Goal: Transaction & Acquisition: Purchase product/service

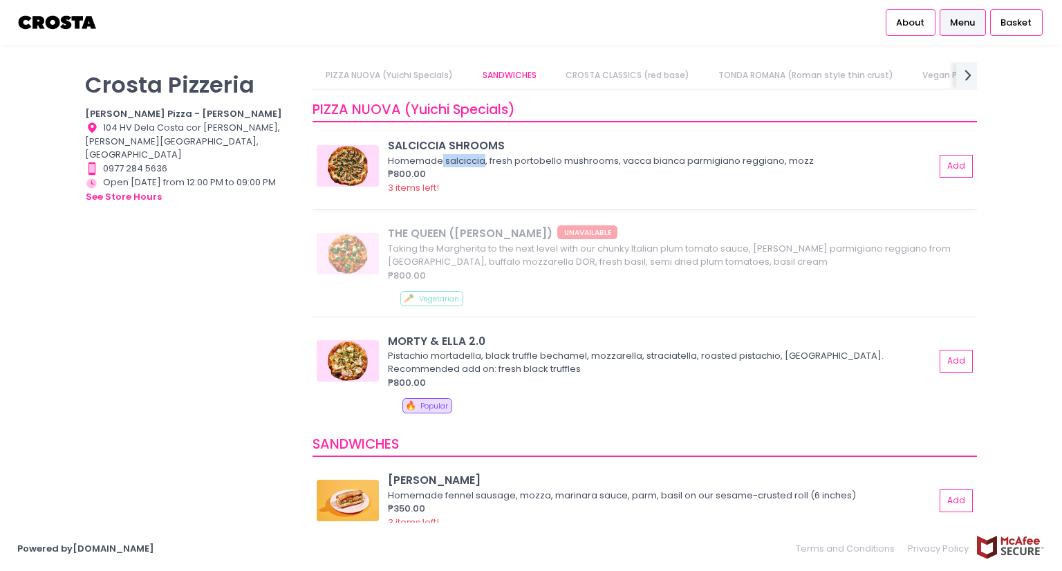
drag, startPoint x: 483, startPoint y: 159, endPoint x: 440, endPoint y: 162, distance: 43.6
click at [440, 162] on div "Homemade salciccia, fresh portobello mushrooms, vacca bianca parmigiano reggian…" at bounding box center [659, 161] width 543 height 14
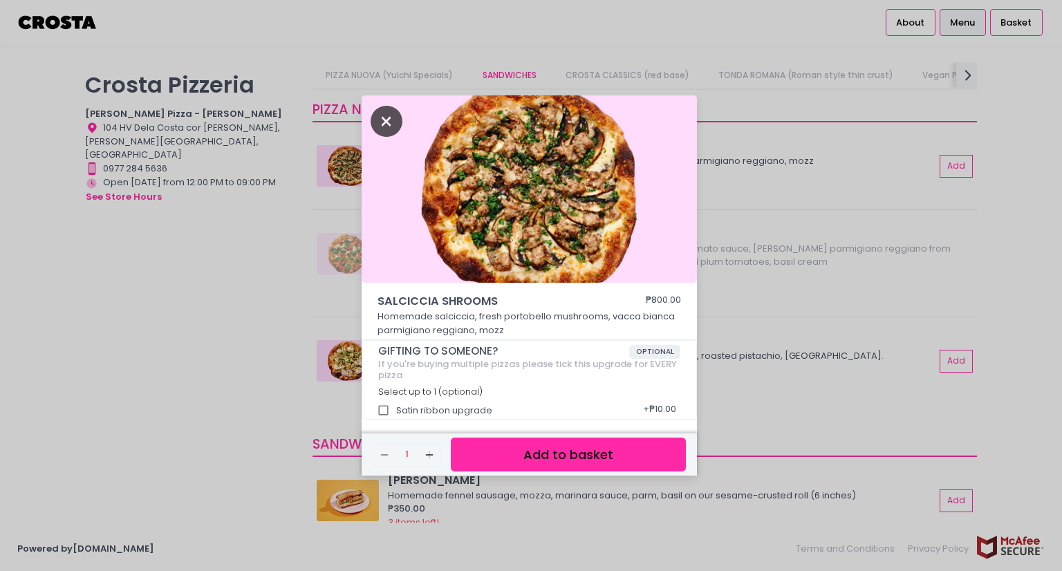
click at [380, 116] on icon "Close" at bounding box center [387, 121] width 32 height 31
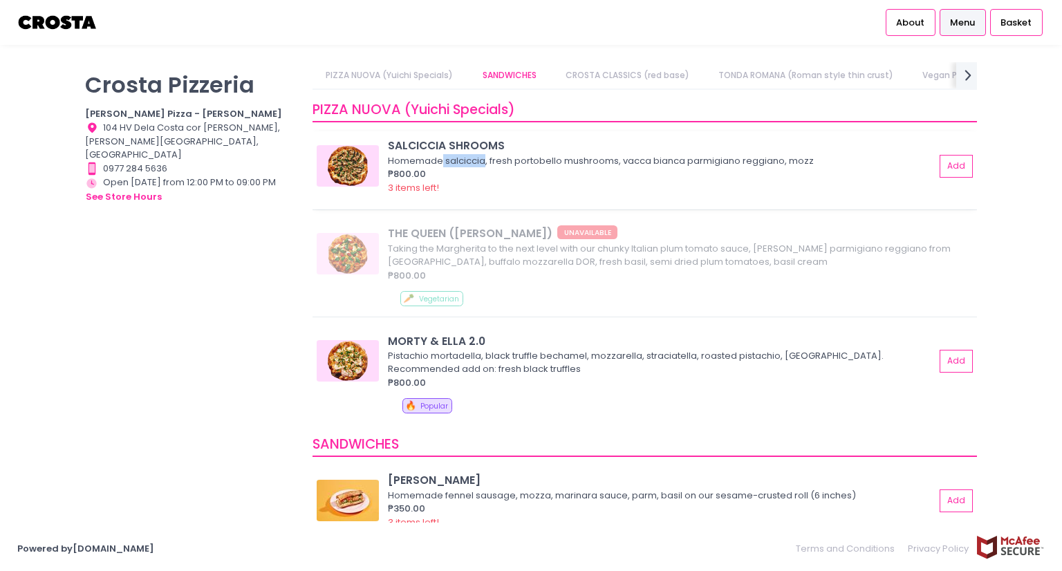
copy div "salciccia"
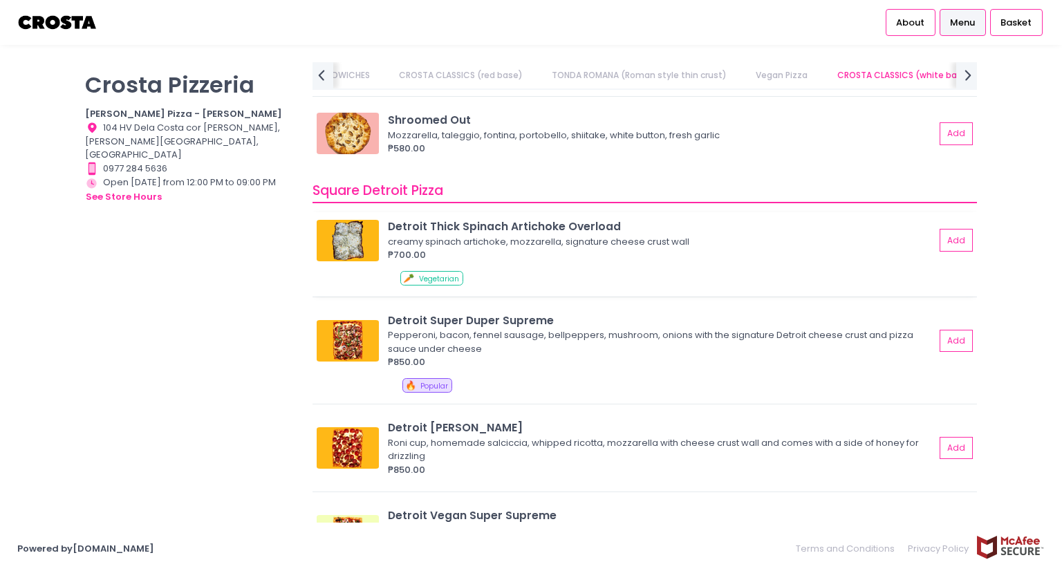
click at [547, 219] on div "Detroit Thick Spinach Artichoke Overload" at bounding box center [661, 226] width 547 height 16
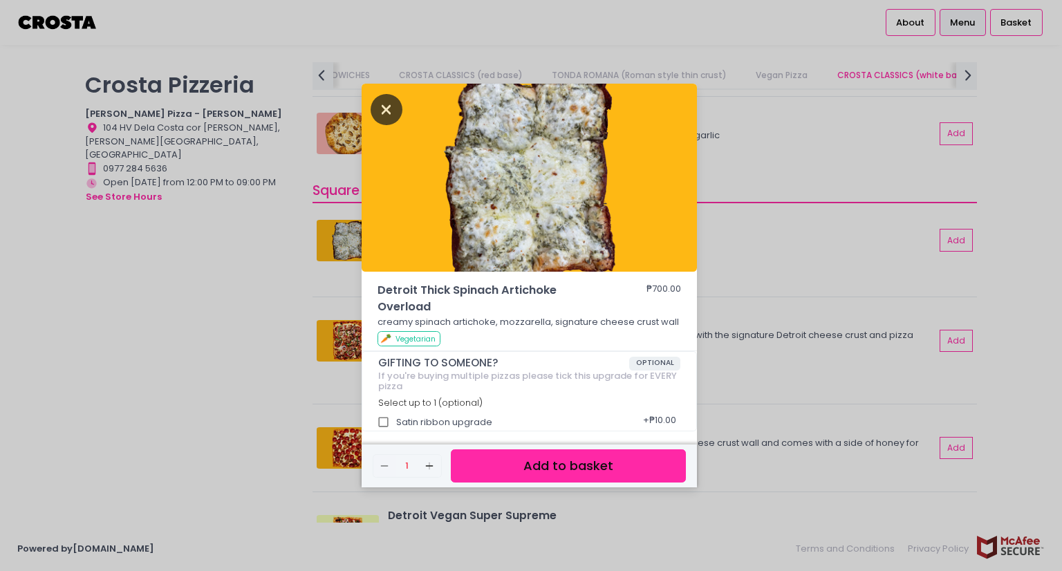
click at [382, 110] on icon "Close" at bounding box center [387, 109] width 32 height 31
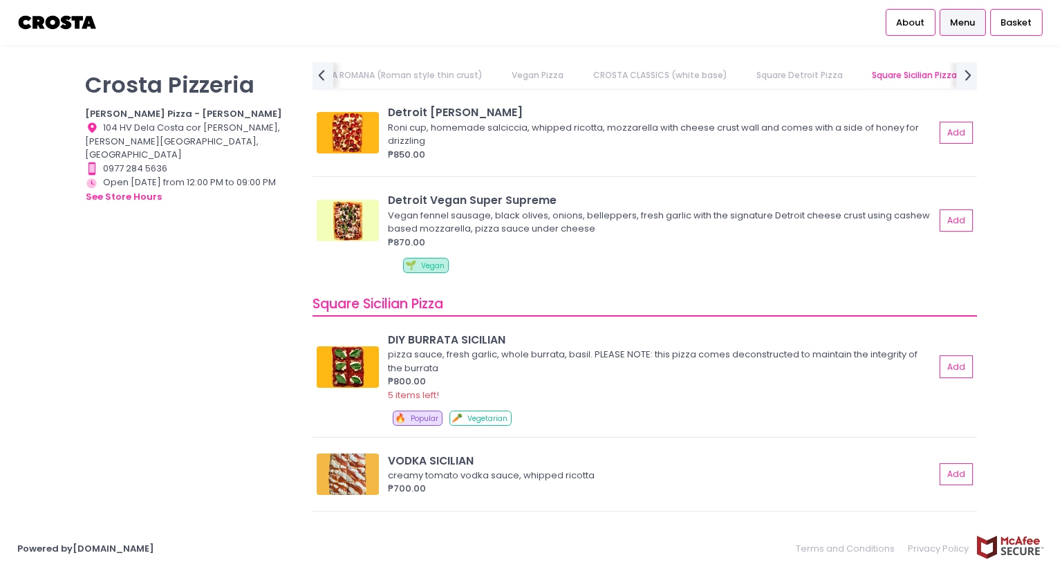
scroll to position [1799, 0]
click at [456, 339] on div "DIY BURRATA SICILIAN" at bounding box center [661, 341] width 547 height 16
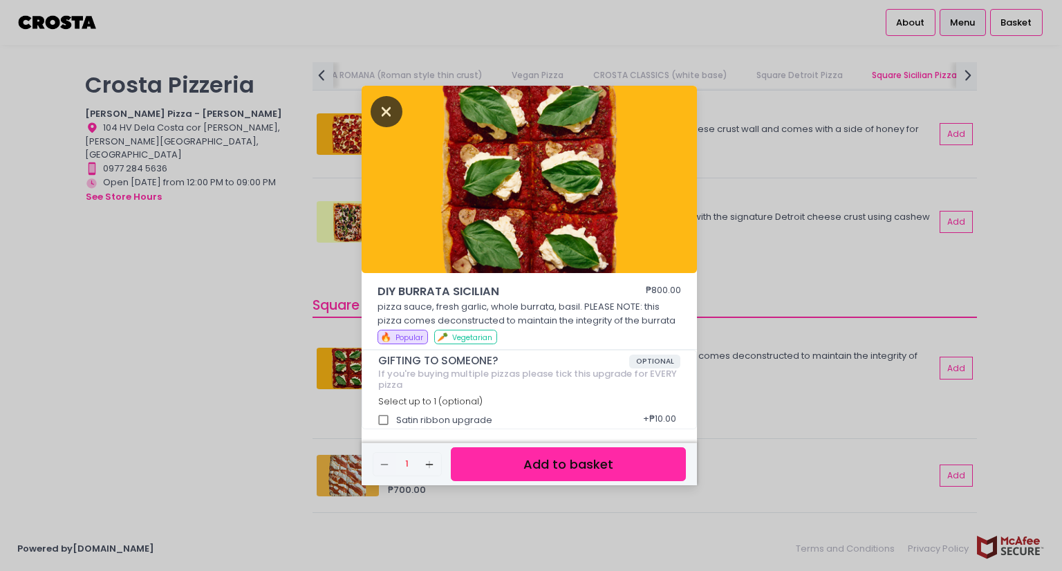
click at [387, 109] on icon "Close" at bounding box center [387, 111] width 32 height 31
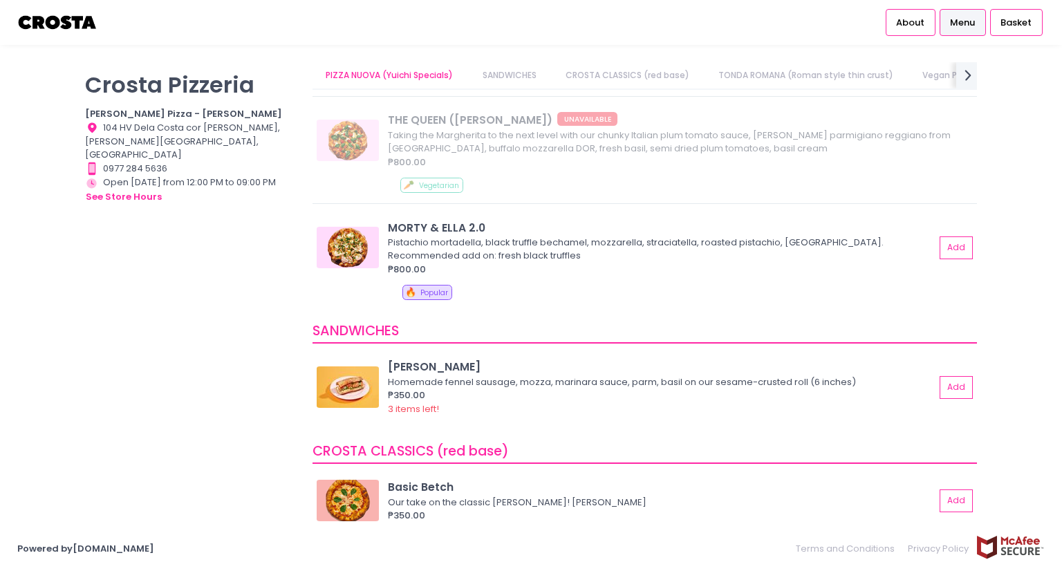
scroll to position [113, 0]
click at [453, 223] on div "MORTY & ELLA 2.0" at bounding box center [661, 228] width 547 height 16
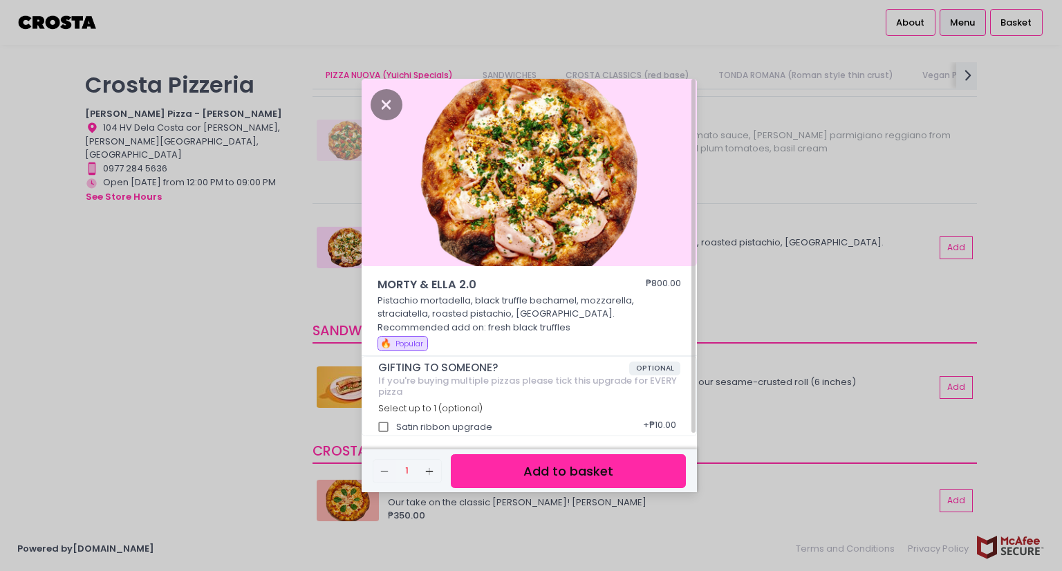
scroll to position [6, 0]
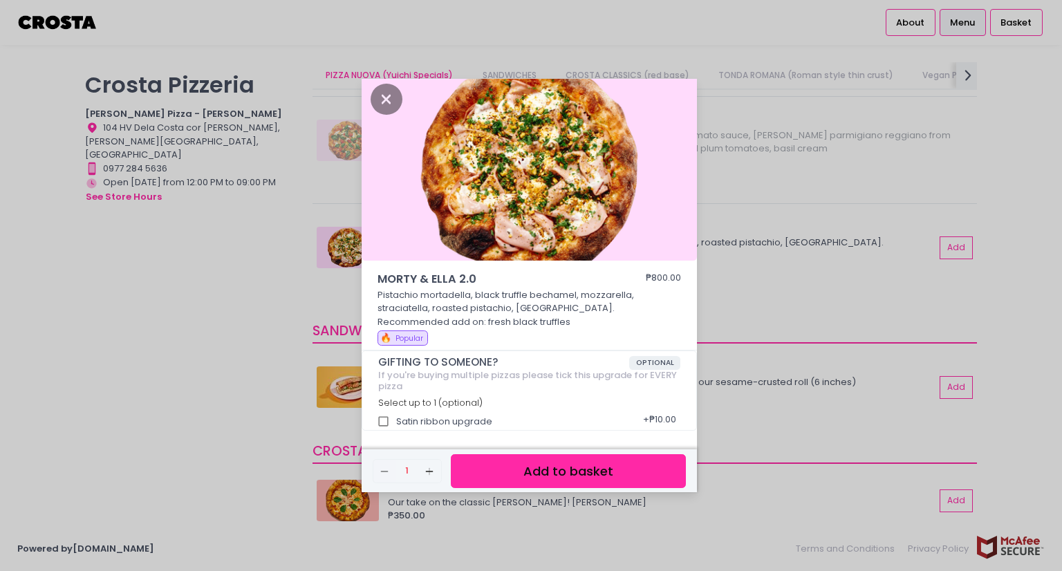
click at [532, 407] on button "Add to basket" at bounding box center [568, 471] width 235 height 34
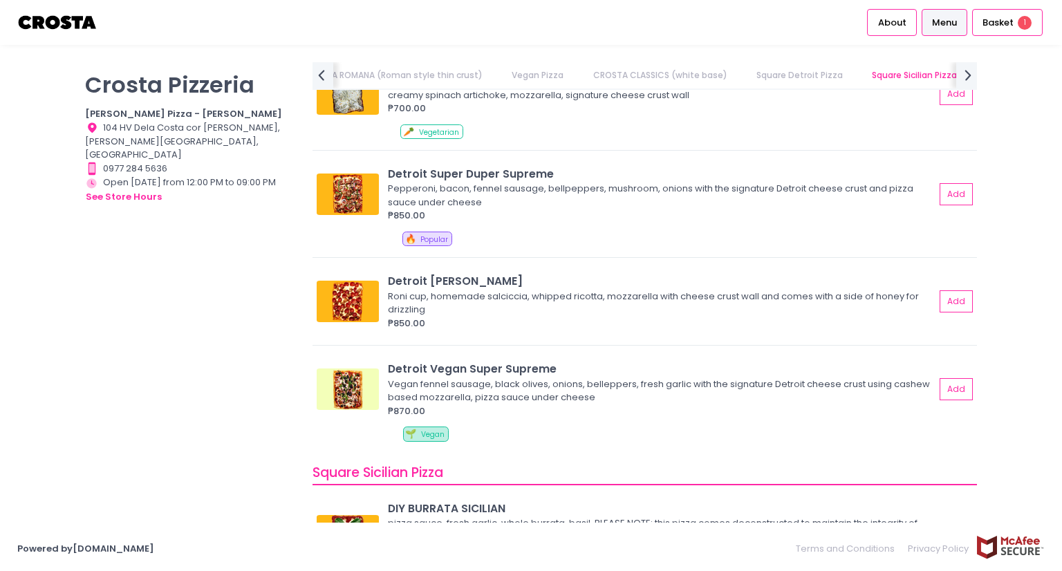
scroll to position [1632, 0]
click at [496, 185] on div "Pepperoni, bacon, fennel sausage, bellpeppers, mushroom, onions with the signat…" at bounding box center [659, 194] width 543 height 27
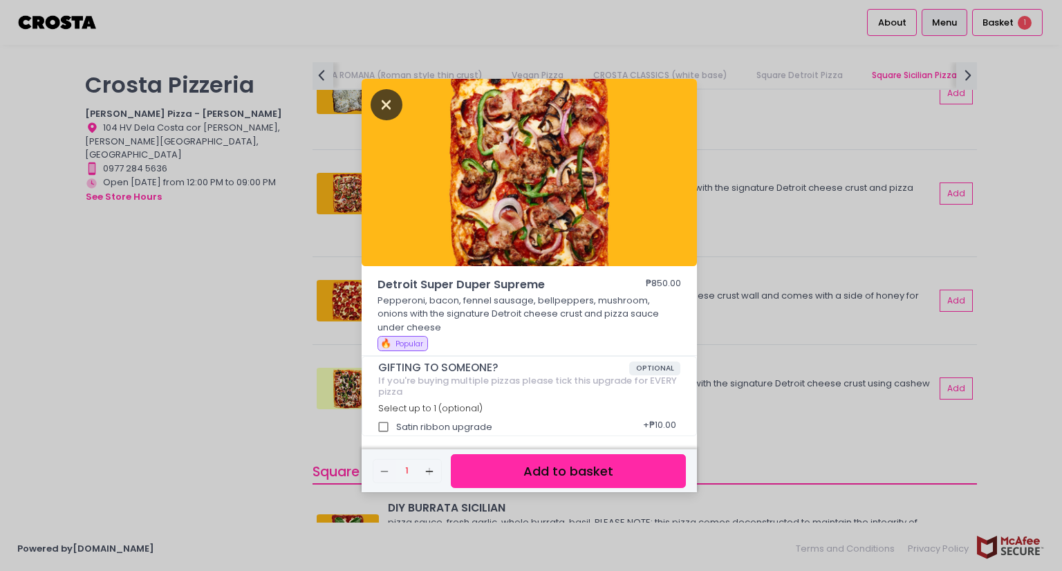
click at [393, 103] on icon "Close" at bounding box center [387, 104] width 32 height 31
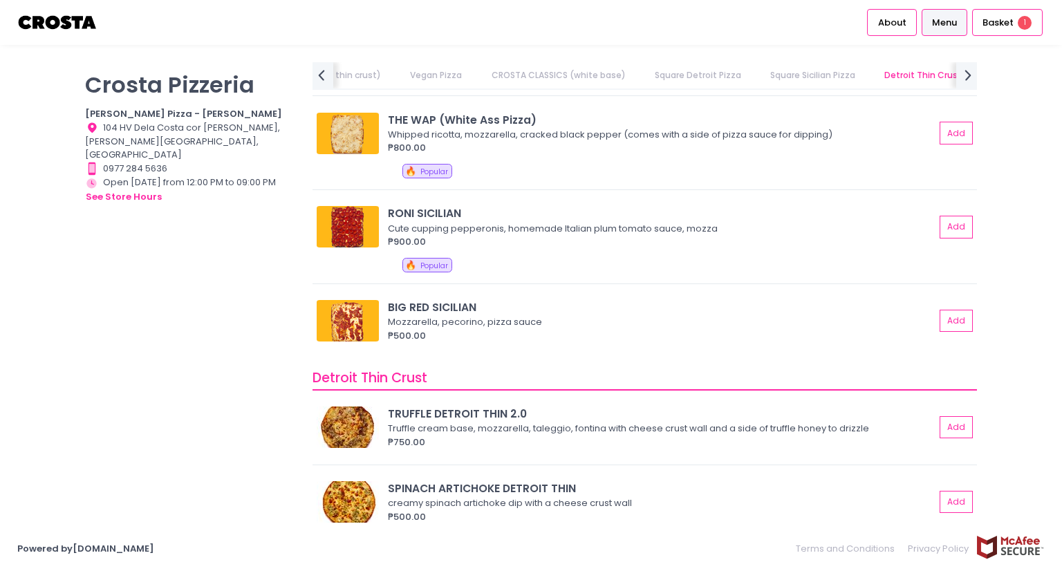
scroll to position [2214, 0]
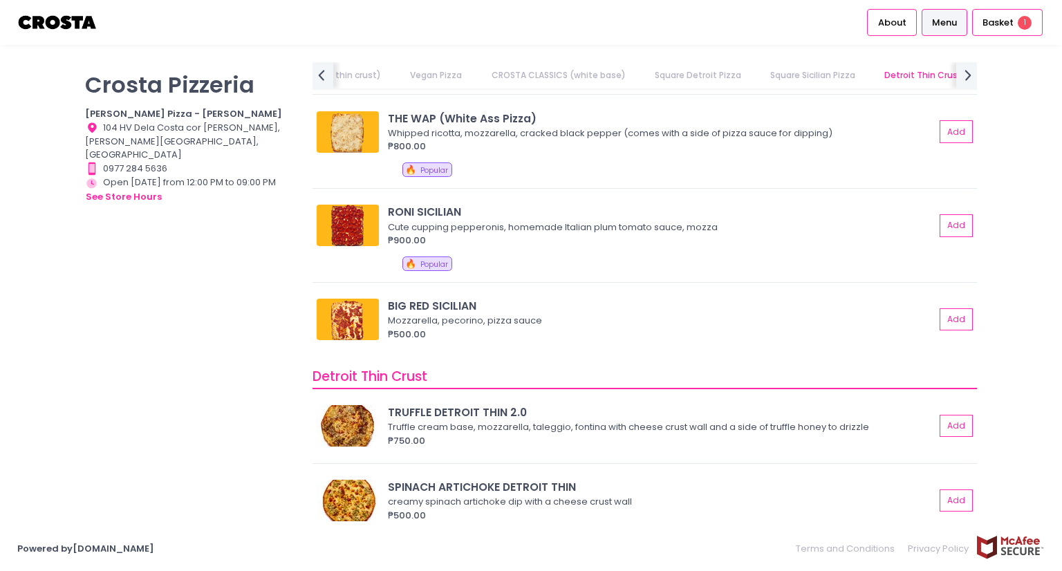
click at [252, 407] on div "Crosta Pizzeria Crosta Pizza - Salcedo Location Created with Sketch. 104 HV Del…" at bounding box center [190, 278] width 227 height 433
click at [306, 384] on div "PIZZA NUOVA (Yuichi Specials) SANDWICHES CROSTA CLASSICS (red base) TONDA ROMAN…" at bounding box center [644, 278] width 682 height 433
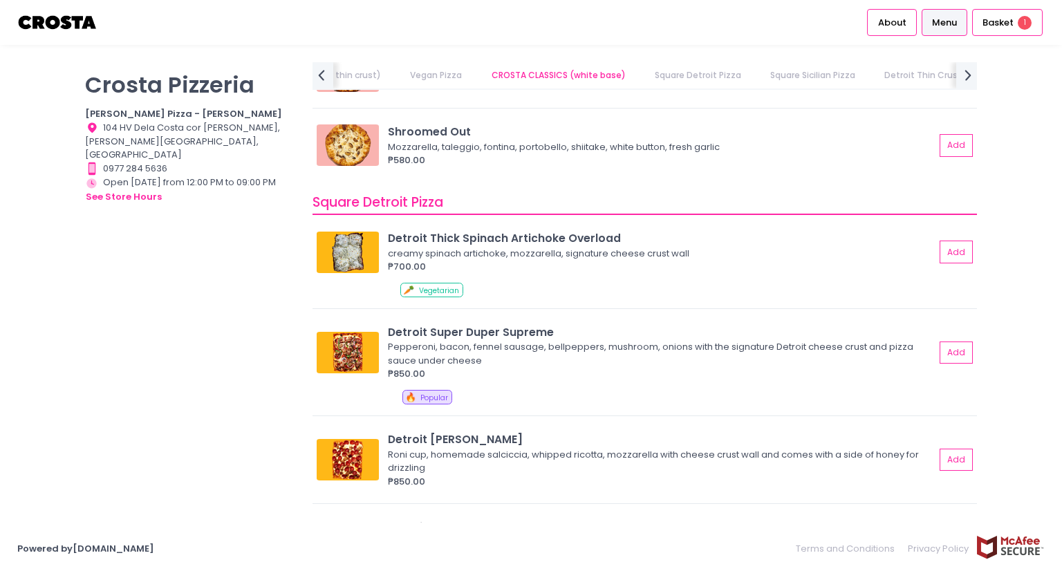
scroll to position [1474, 0]
click at [411, 352] on div "Pepperoni, bacon, fennel sausage, bellpeppers, mushroom, onions with the signat…" at bounding box center [659, 352] width 543 height 27
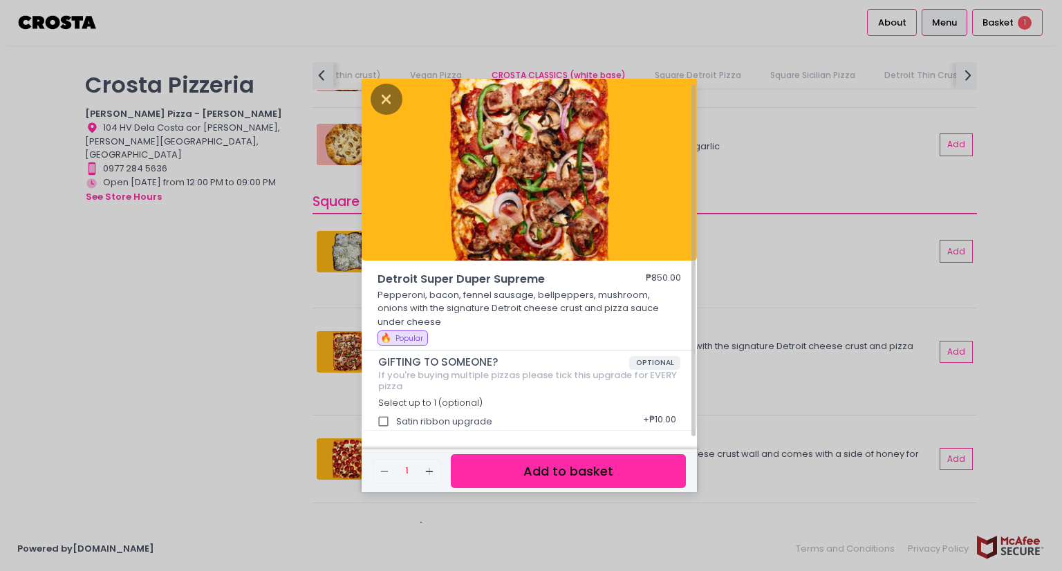
scroll to position [6, 0]
click at [511, 407] on button "Add to basket" at bounding box center [568, 471] width 235 height 34
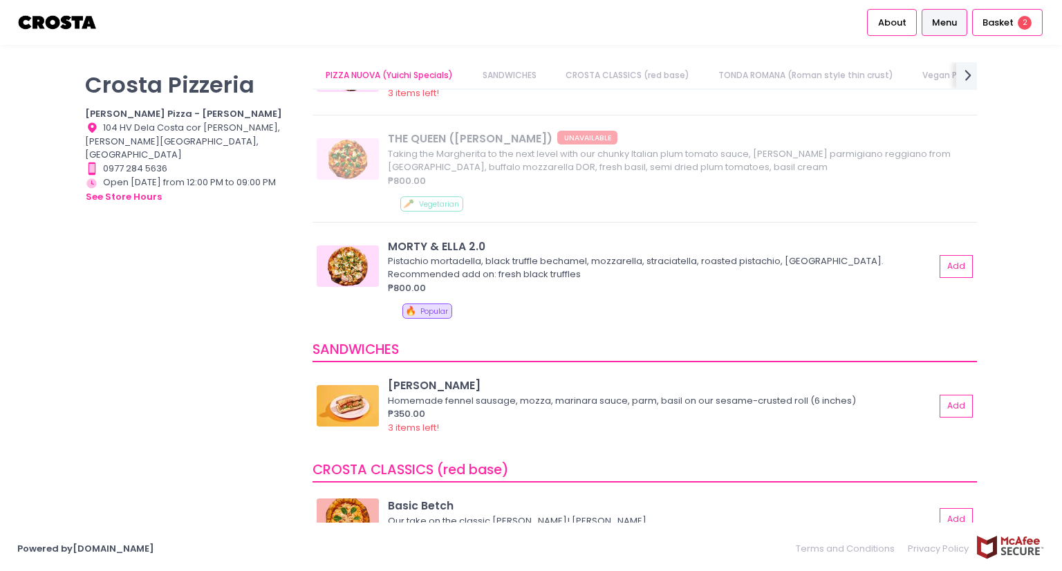
scroll to position [0, 0]
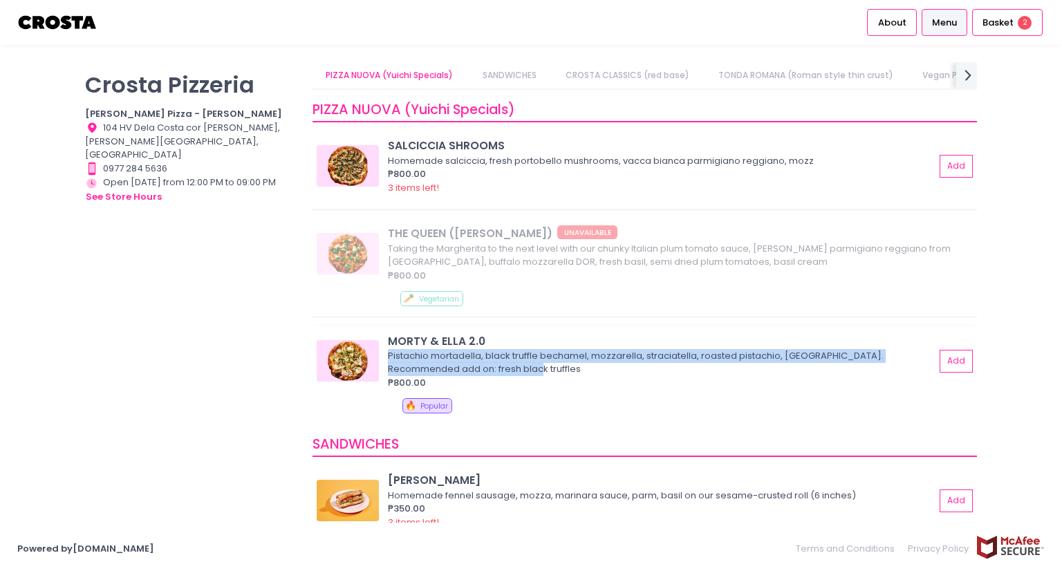
drag, startPoint x: 388, startPoint y: 351, endPoint x: 508, endPoint y: 362, distance: 120.7
click at [508, 362] on div "Pistachio mortadella, black truffle bechamel, mozzarella, straciatella, roasted…" at bounding box center [659, 362] width 543 height 27
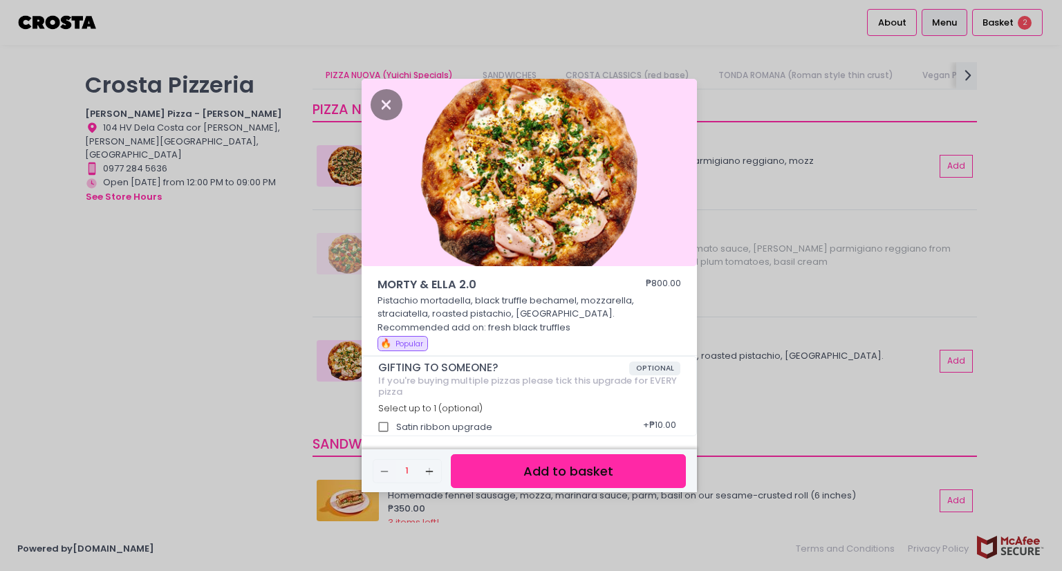
click at [746, 399] on div "MORTY & ELLA 2.0 ₱800.00 Pistachio mortadella, black truffle bechamel, mozzarel…" at bounding box center [531, 285] width 1062 height 571
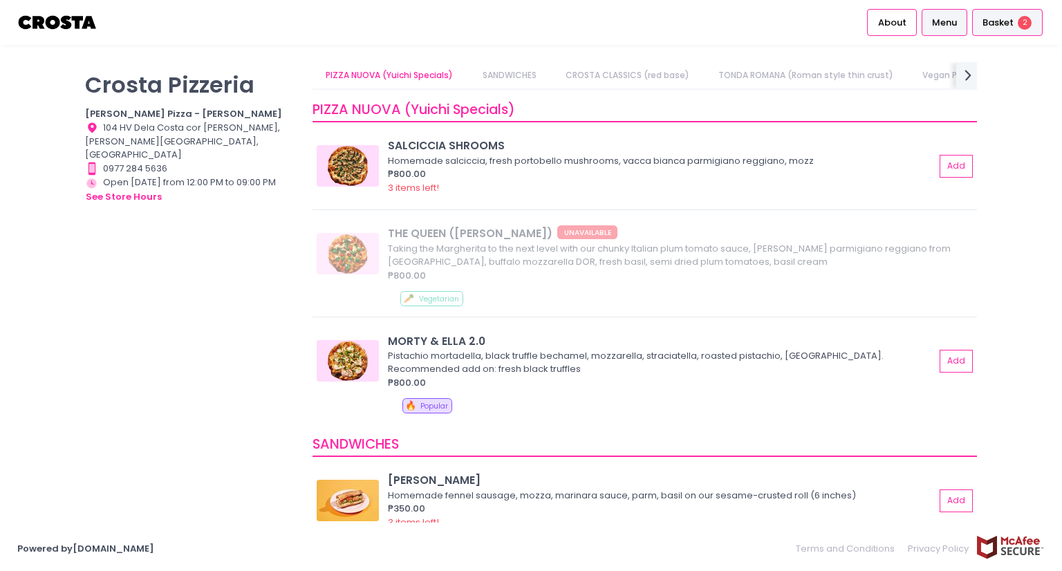
click at [1000, 22] on span "Basket" at bounding box center [997, 23] width 31 height 14
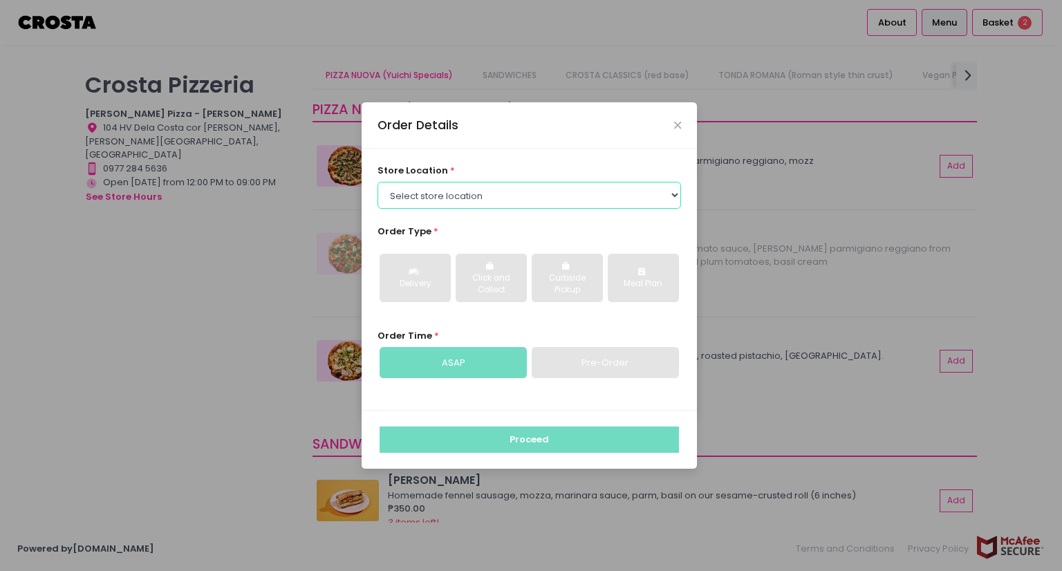
click at [601, 203] on select "Select store location Crosta Pizza - Salcedo Crosta Pizza - San Juan" at bounding box center [529, 195] width 304 height 26
select select "5fabb2e53664a8677beaeb89"
click at [377, 182] on select "Select store location Crosta Pizza - Salcedo Crosta Pizza - San Juan" at bounding box center [529, 195] width 304 height 26
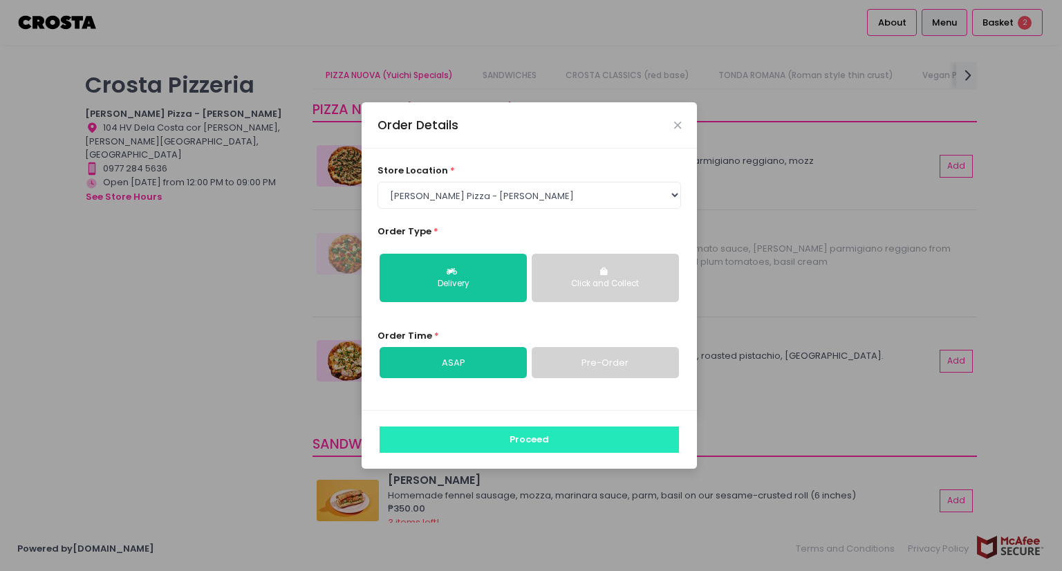
click at [505, 407] on button "Proceed" at bounding box center [529, 440] width 299 height 26
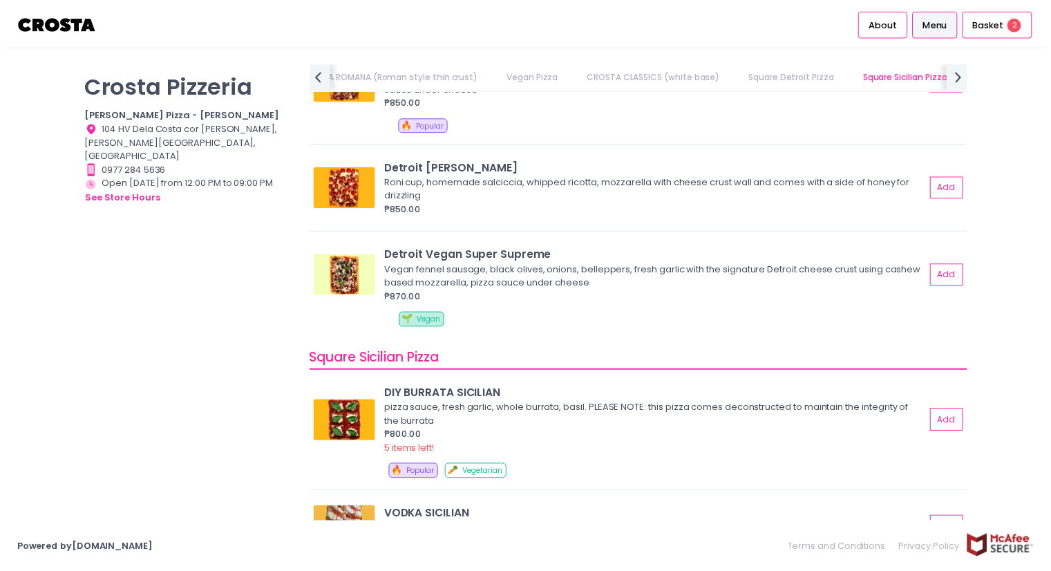
scroll to position [1750, 0]
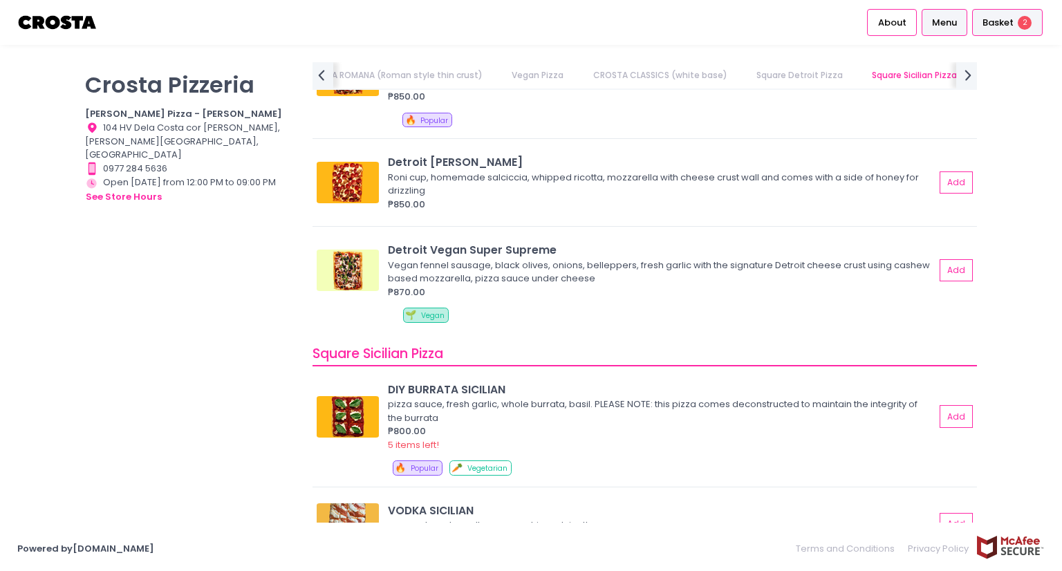
click at [997, 16] on span "Basket" at bounding box center [997, 23] width 31 height 14
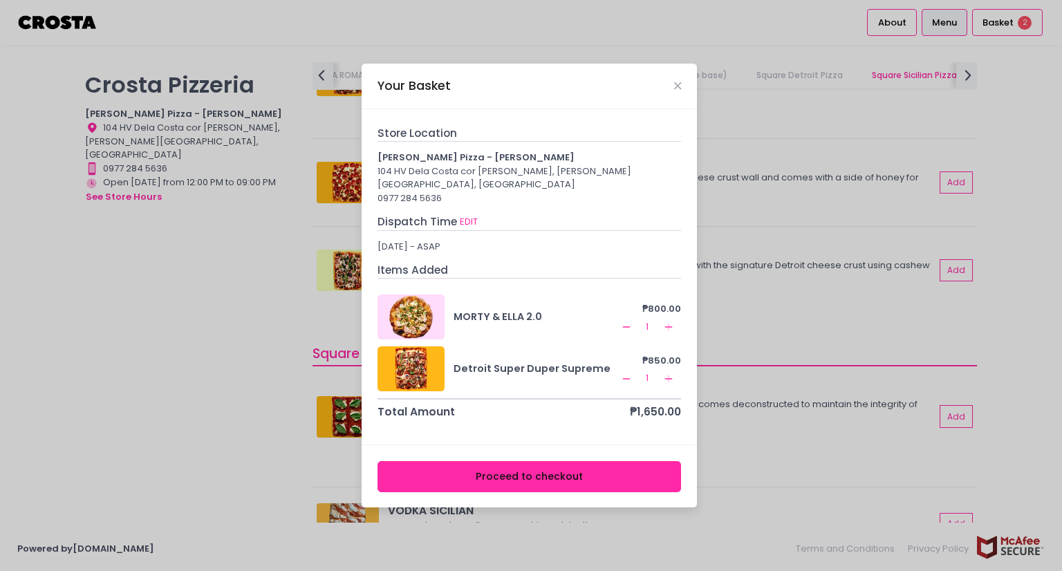
click at [543, 407] on button "Proceed to checkout" at bounding box center [529, 476] width 304 height 31
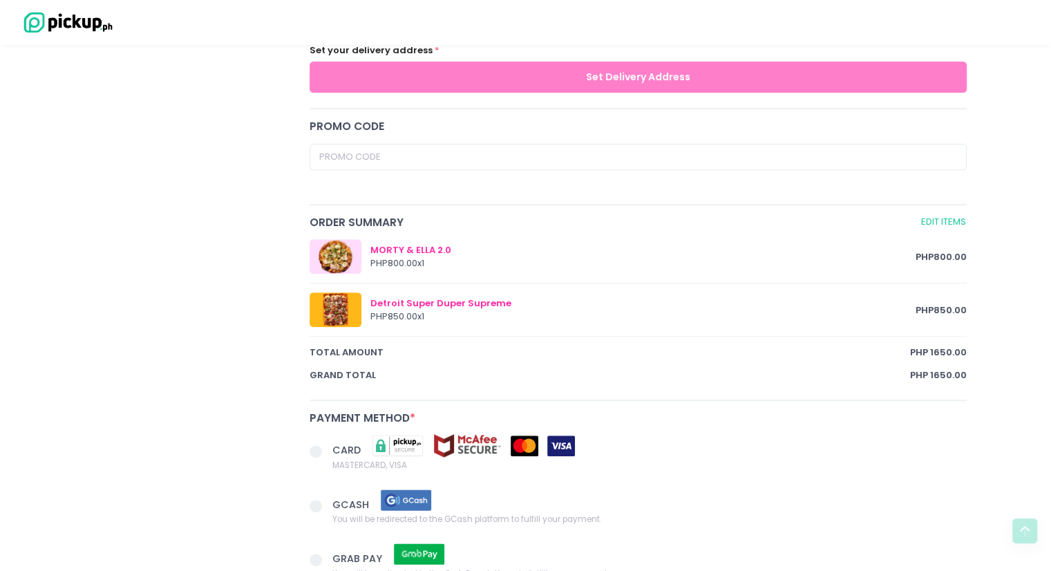
scroll to position [565, 0]
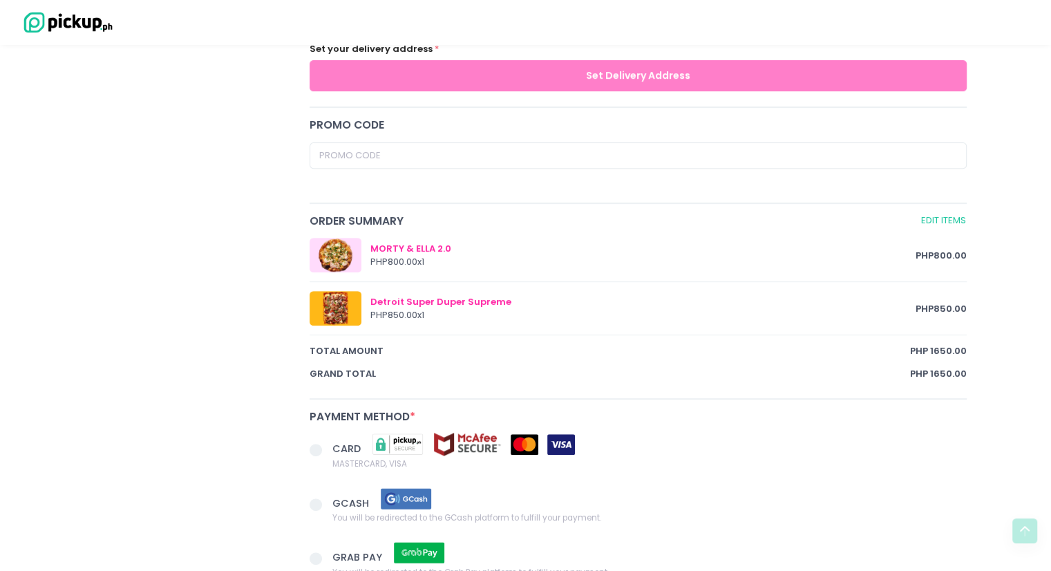
click at [423, 246] on div "MORTY & ELLA 2.0" at bounding box center [644, 249] width 546 height 14
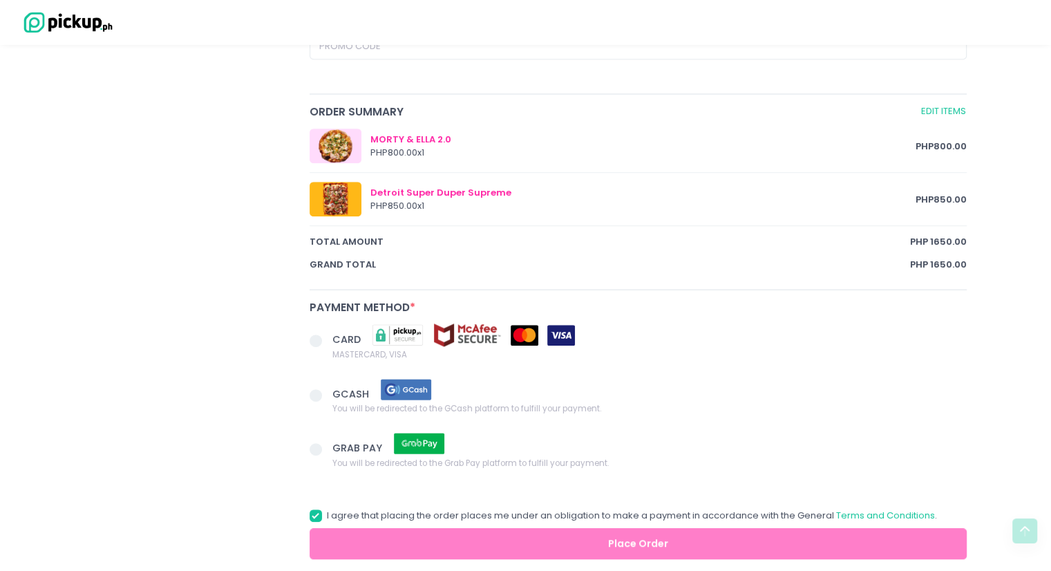
scroll to position [680, 0]
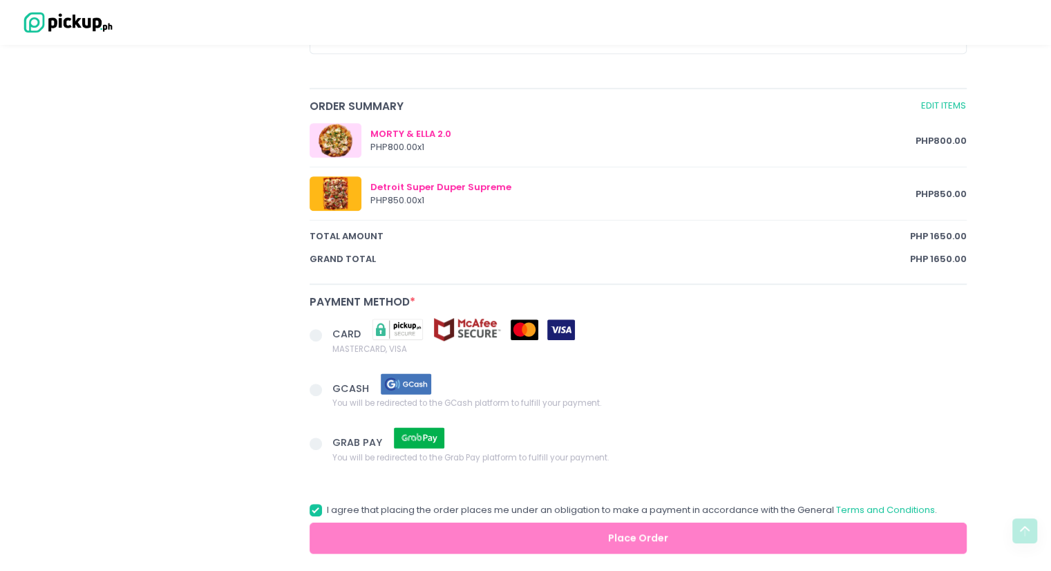
click at [318, 335] on span at bounding box center [316, 335] width 12 height 12
click at [327, 335] on input "CARD MASTERCARD, VISA" at bounding box center [331, 332] width 9 height 9
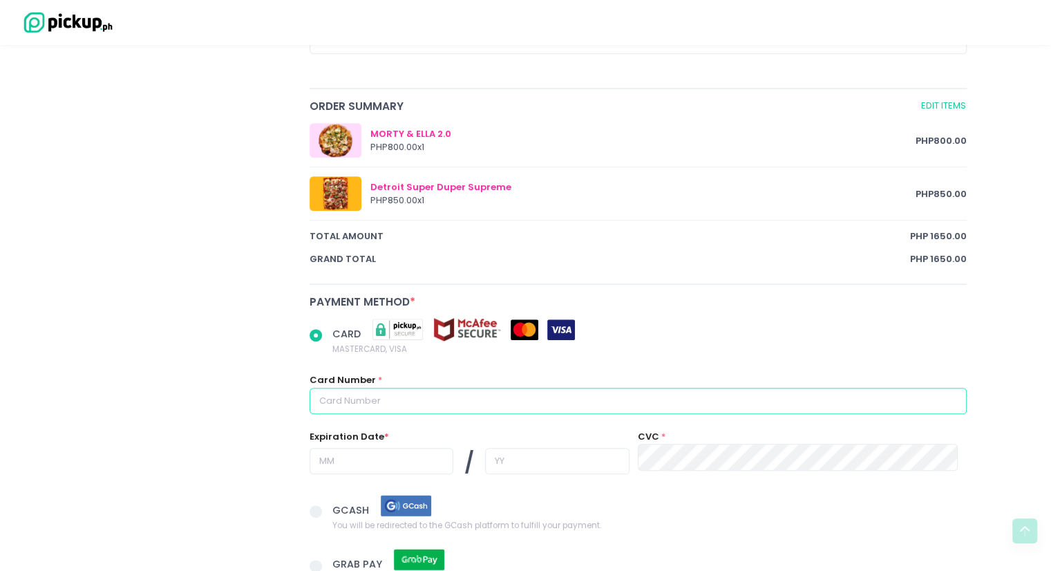
click at [368, 402] on input "text" at bounding box center [639, 401] width 658 height 26
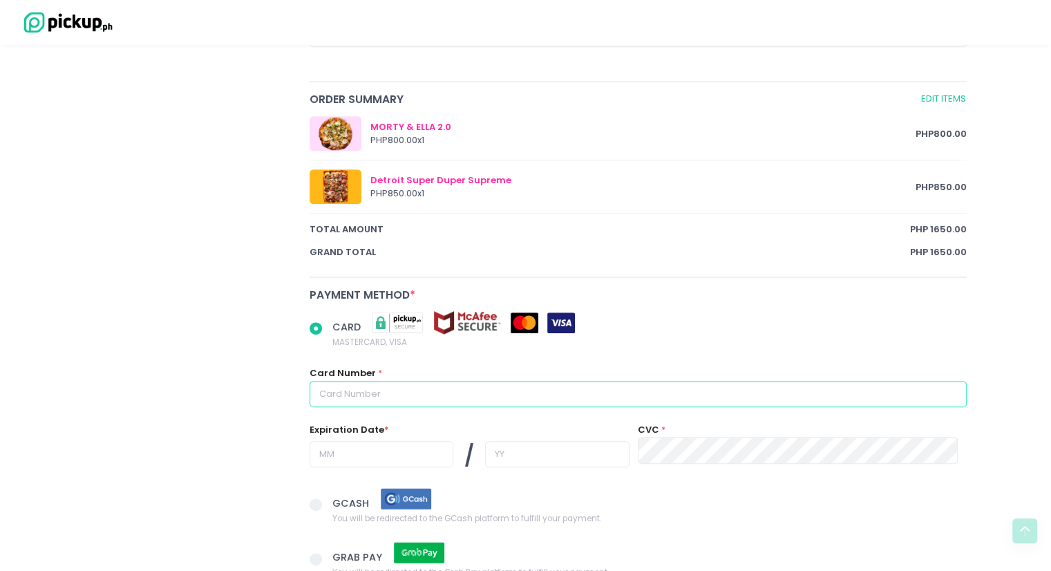
scroll to position [689, 0]
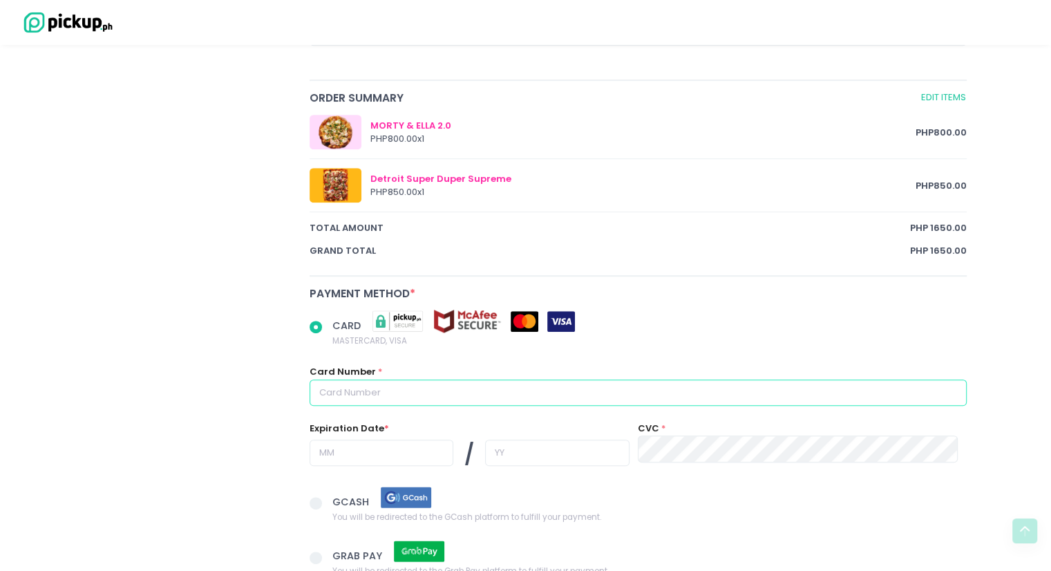
click at [373, 391] on input "text" at bounding box center [639, 393] width 658 height 26
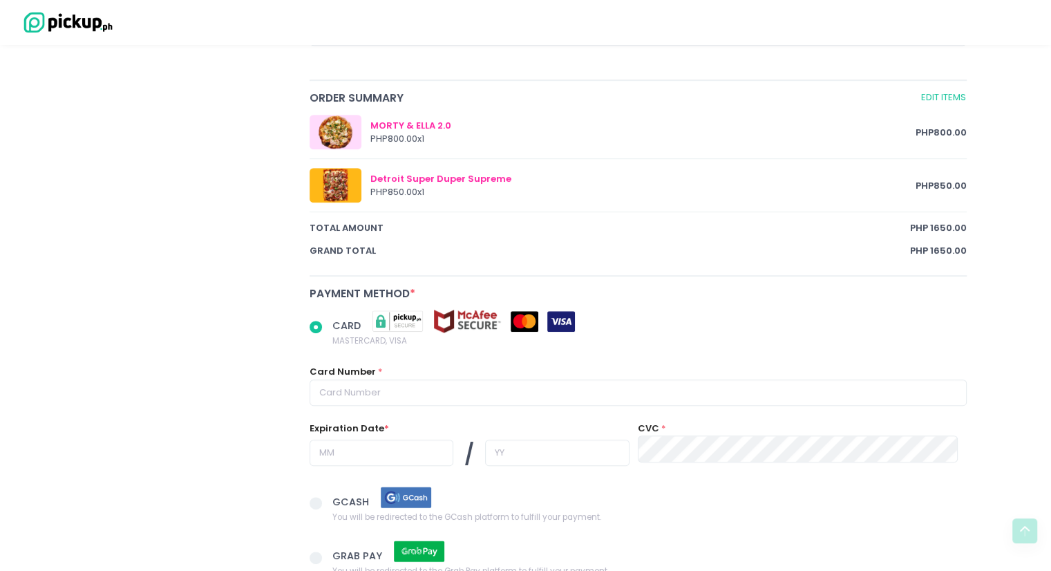
radio input "true"
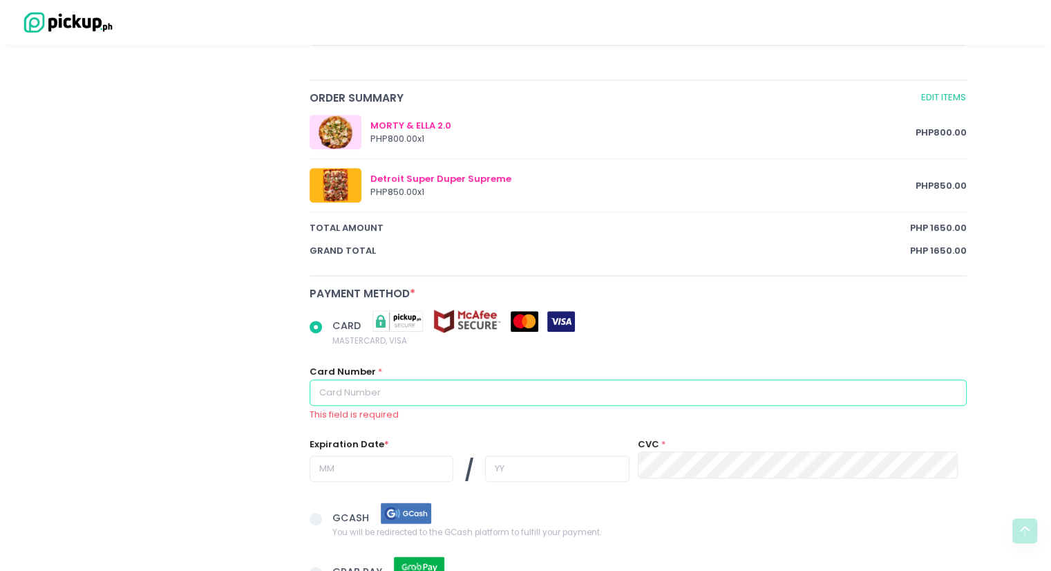
type input "4834423016371278"
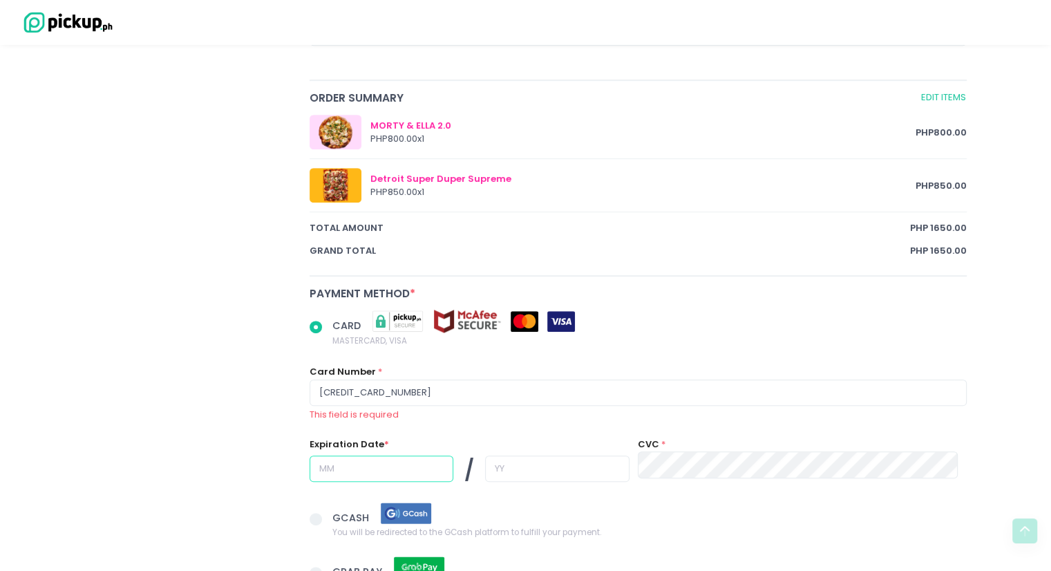
type input "06"
type input "28"
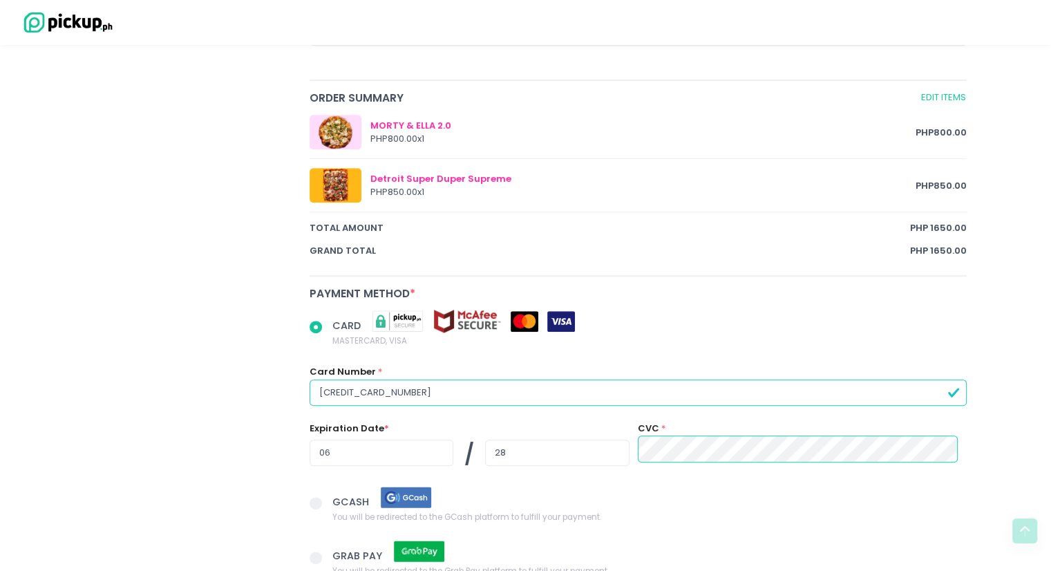
scroll to position [861, 0]
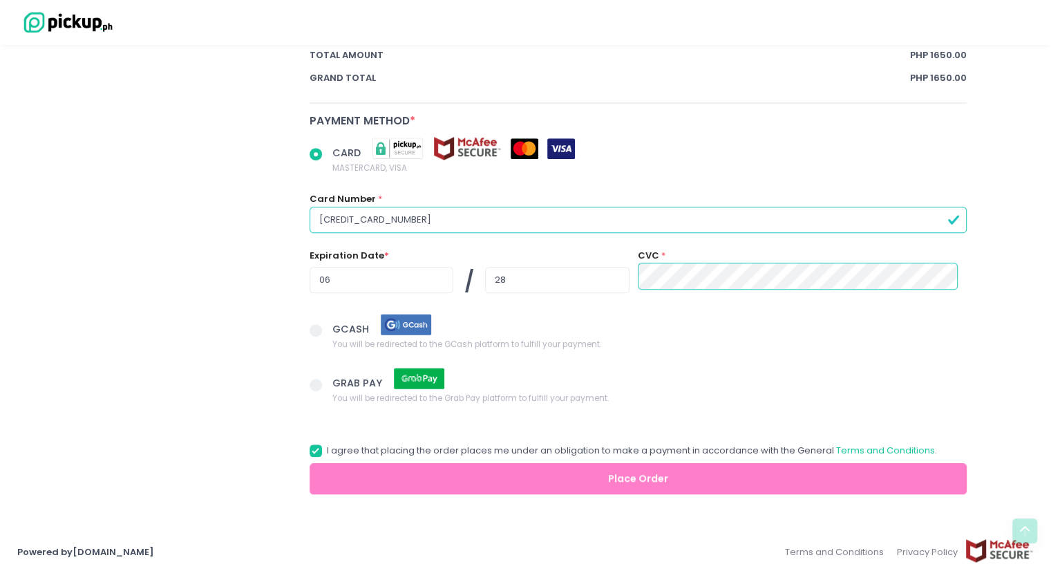
radio input "true"
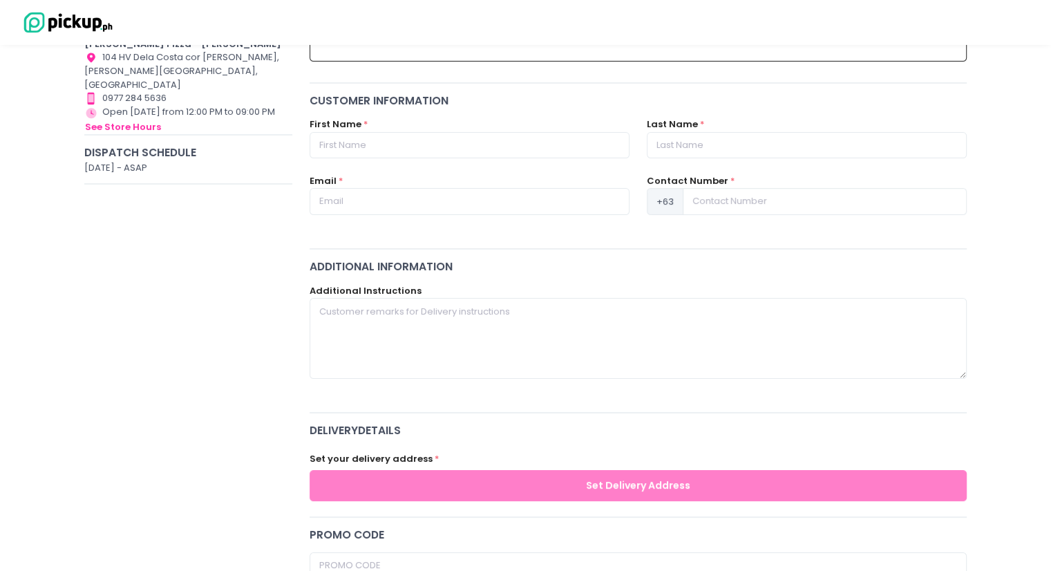
scroll to position [0, 0]
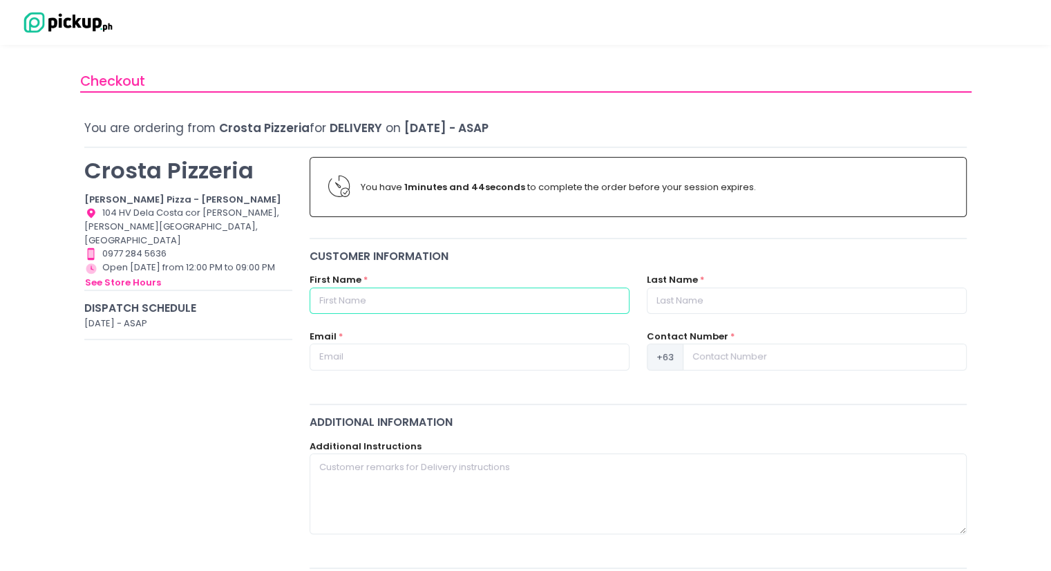
click at [476, 301] on input "text" at bounding box center [470, 301] width 320 height 26
type input "Tricia"
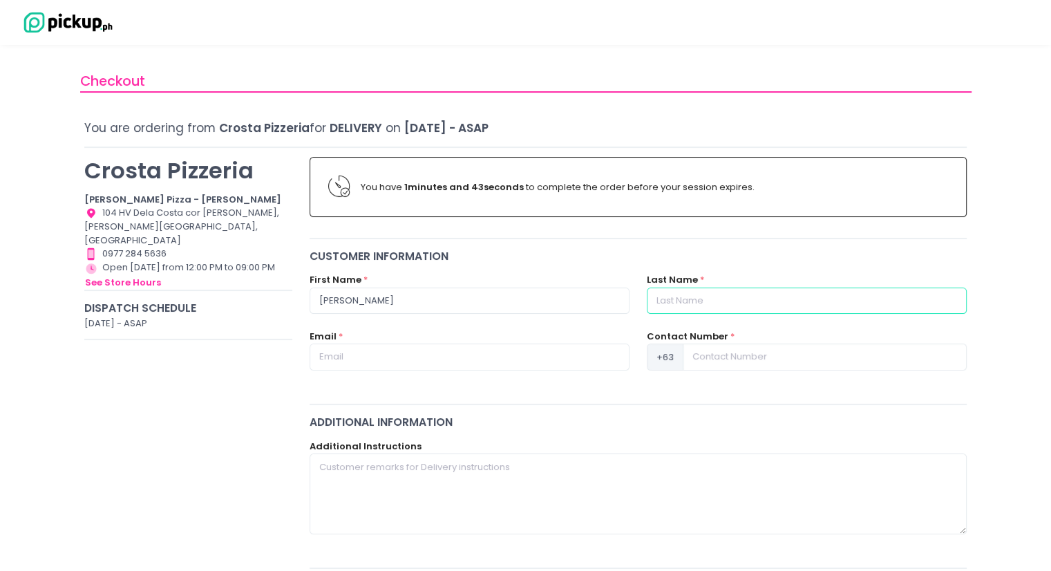
type input "Pulido"
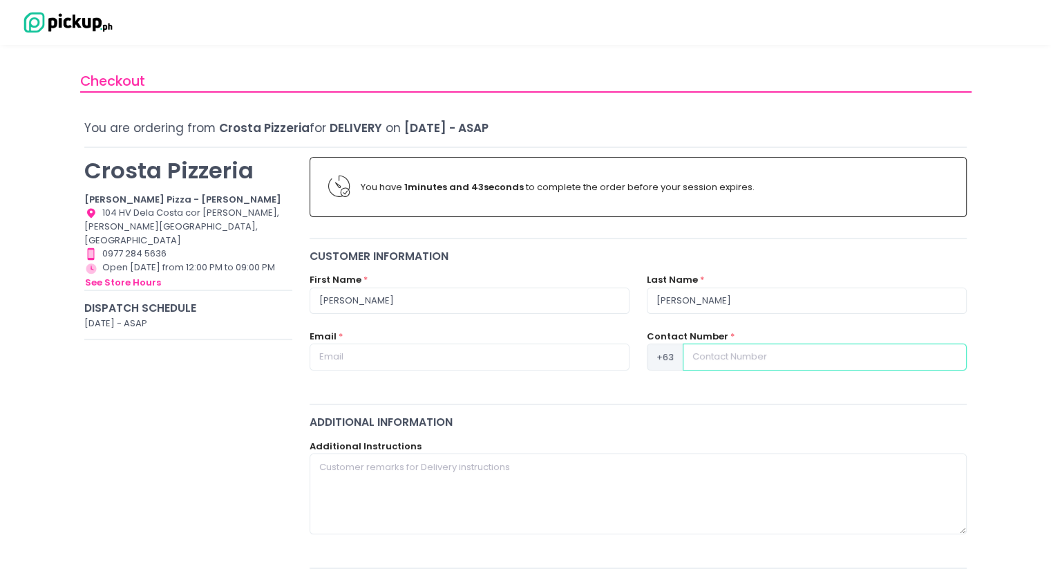
type input "09279563841"
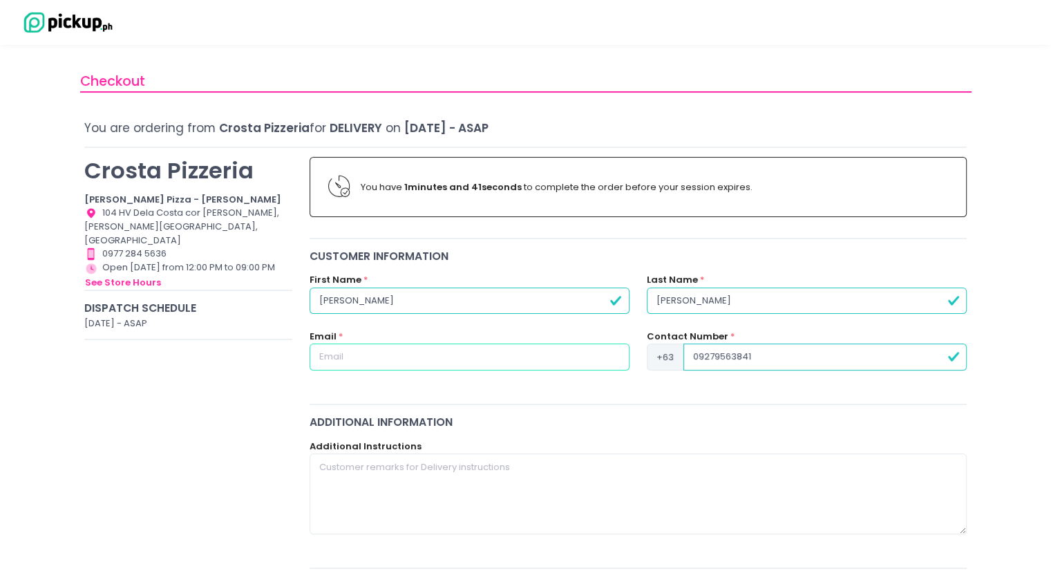
radio input "true"
click at [412, 354] on input "text" at bounding box center [470, 357] width 320 height 26
type input "tricianadine.pulido@arcadis.com"
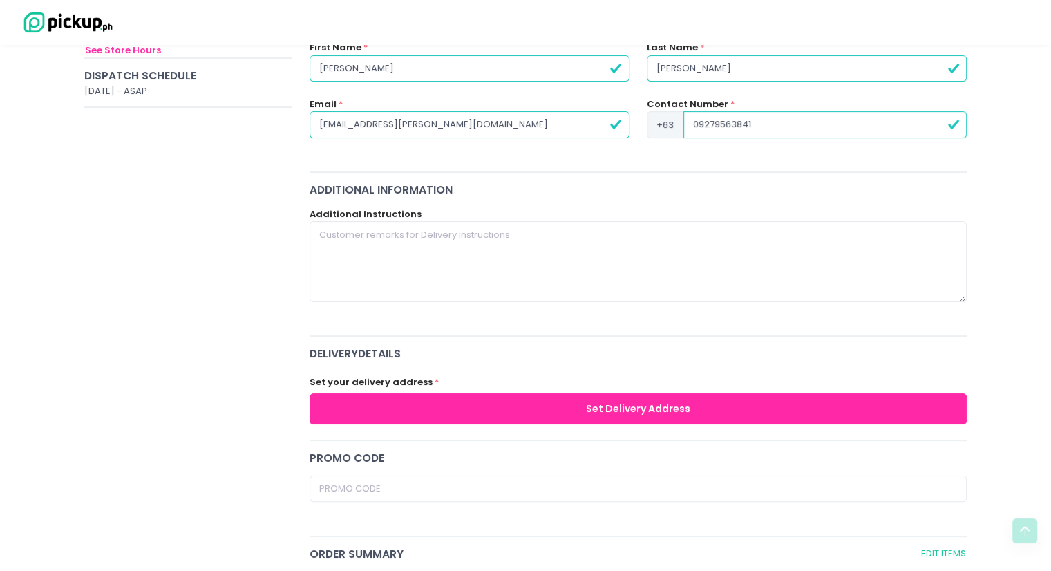
scroll to position [232, 0]
click at [451, 404] on button "Set Delivery Address" at bounding box center [639, 409] width 658 height 31
radio input "true"
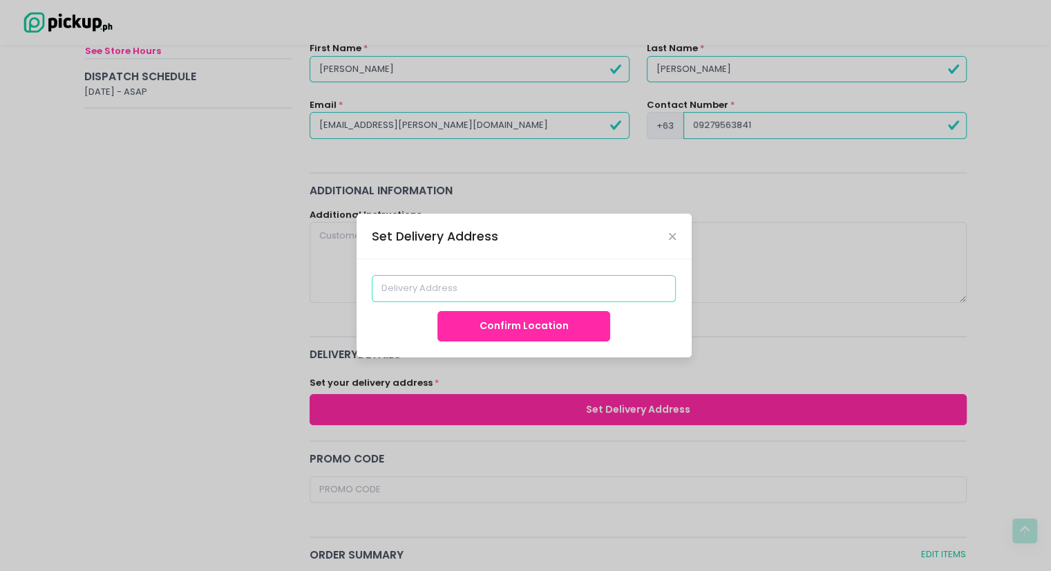
click at [483, 275] on input at bounding box center [524, 288] width 304 height 26
type input "x"
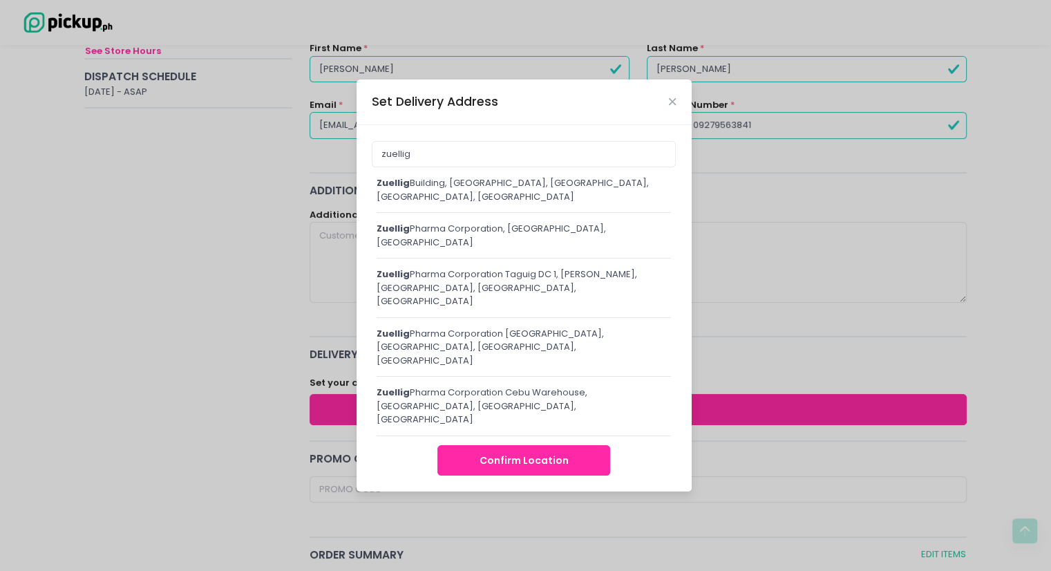
click at [457, 203] on div "zuellig Building, Paseo de Roxas, Makati City, Metro Manila, Philippines" at bounding box center [524, 189] width 295 height 27
type input "Zuellig Building, Paseo de Roxas, Makati City, Metro Manila, Philippines"
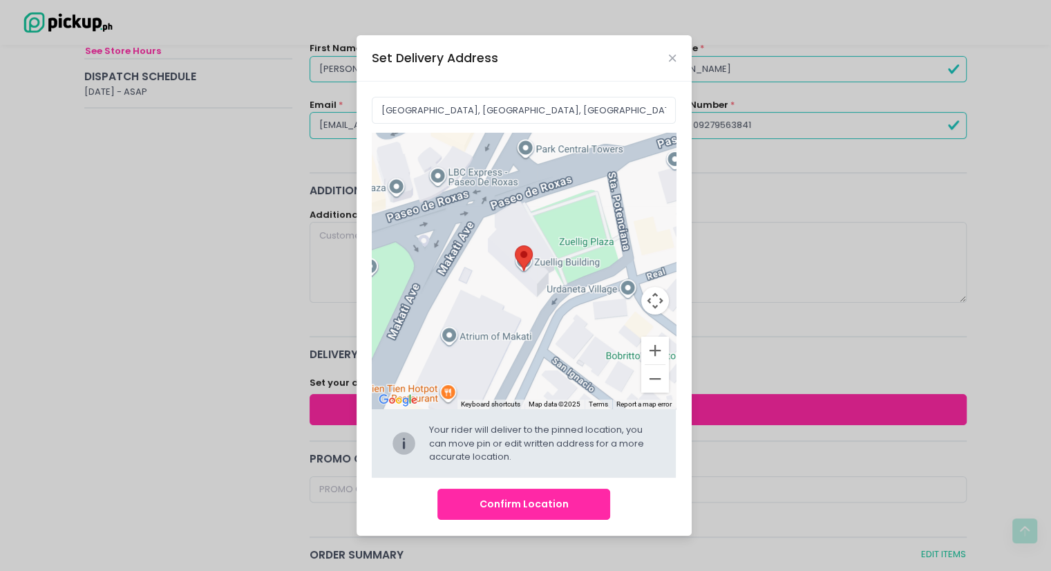
click at [530, 407] on button "Confirm Location" at bounding box center [524, 504] width 173 height 31
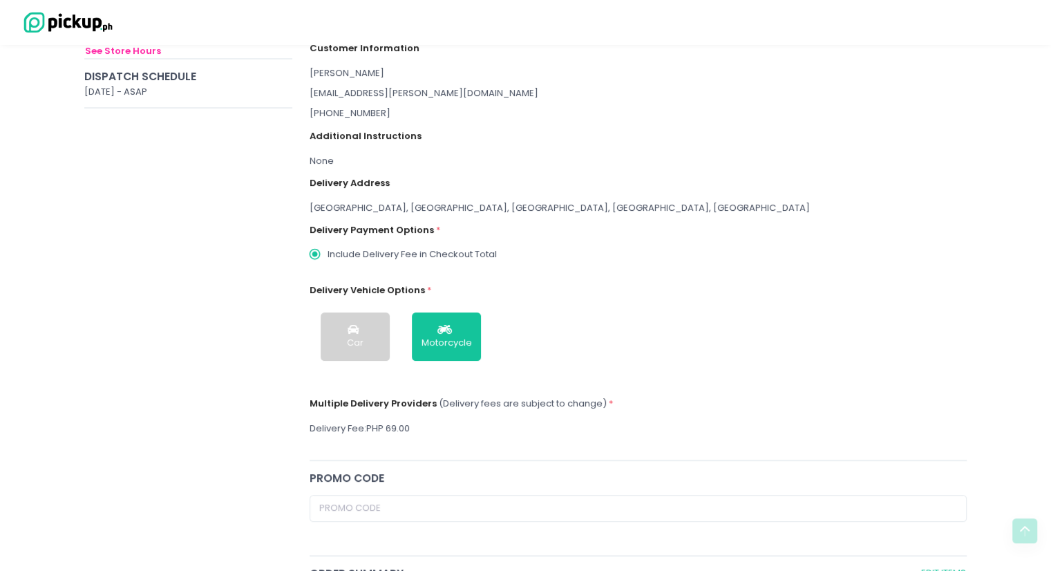
click at [357, 110] on div "+6309279563841" at bounding box center [639, 113] width 658 height 14
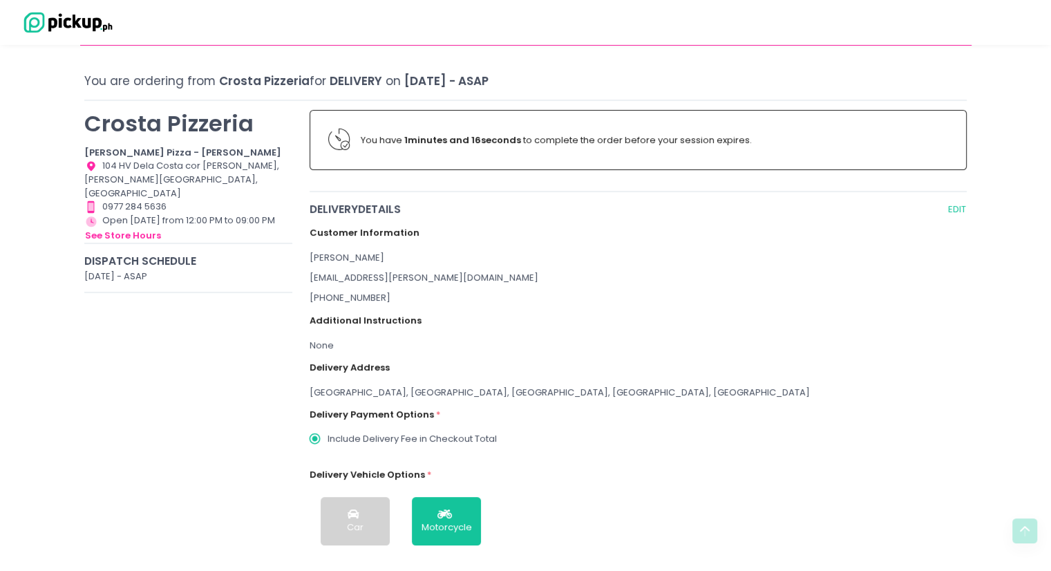
scroll to position [0, 0]
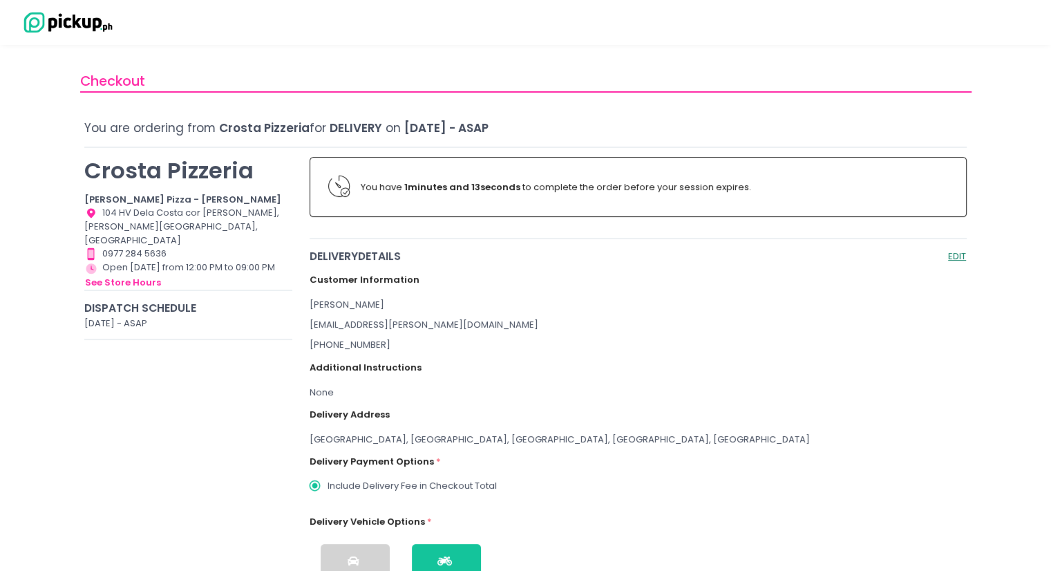
click at [956, 257] on button "EDIT" at bounding box center [957, 256] width 19 height 16
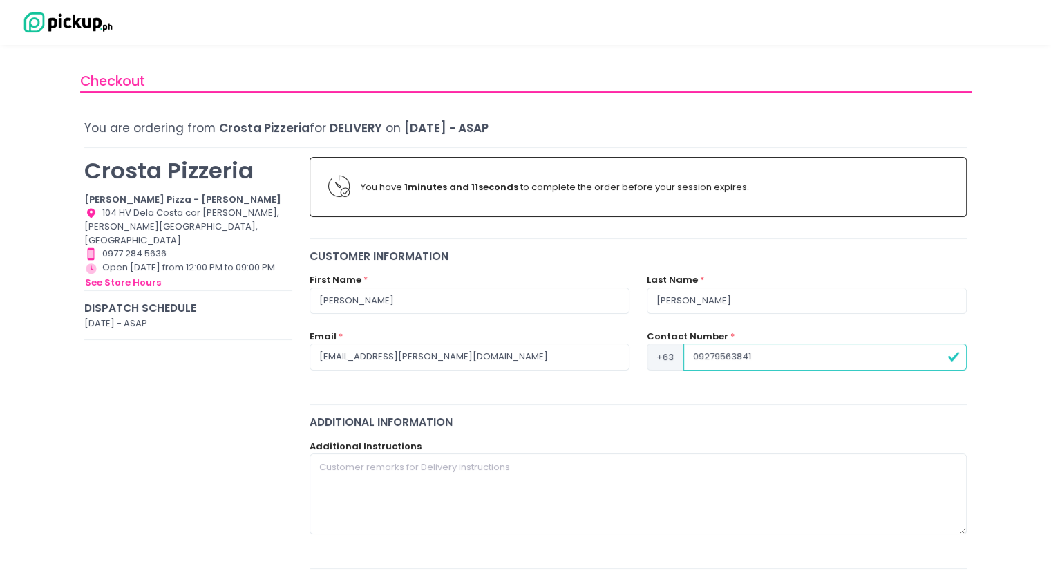
click at [696, 356] on input "09279563841" at bounding box center [825, 357] width 283 height 26
radio input "true"
type input "9279563841"
click at [688, 378] on div "Contact Number * +63 9279563841" at bounding box center [806, 358] width 337 height 57
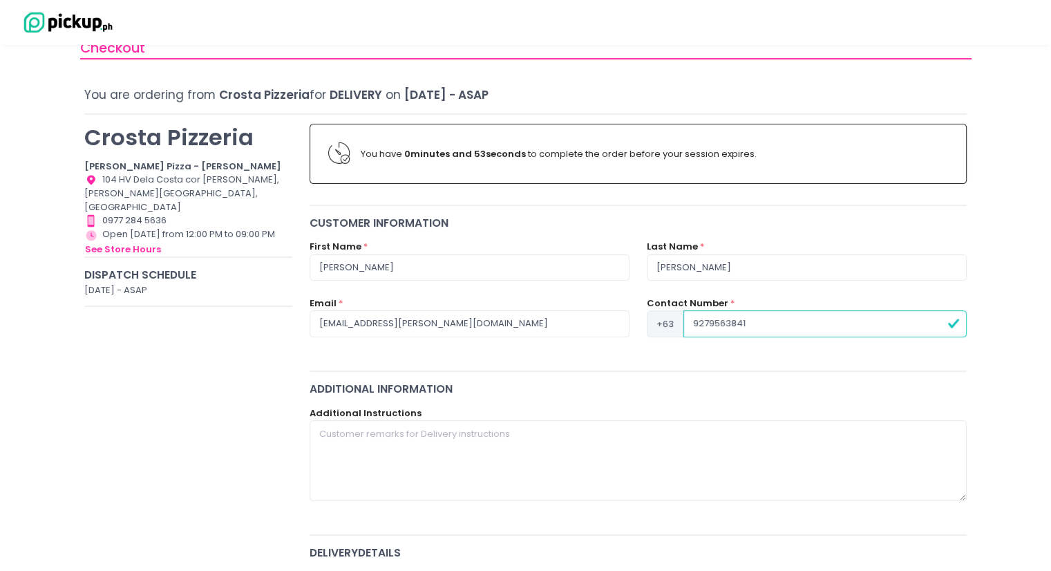
scroll to position [32, 0]
click at [649, 359] on div "Customer Information First Name * Tricia Last Name * Pulido Email * tricianadin…" at bounding box center [638, 289] width 675 height 147
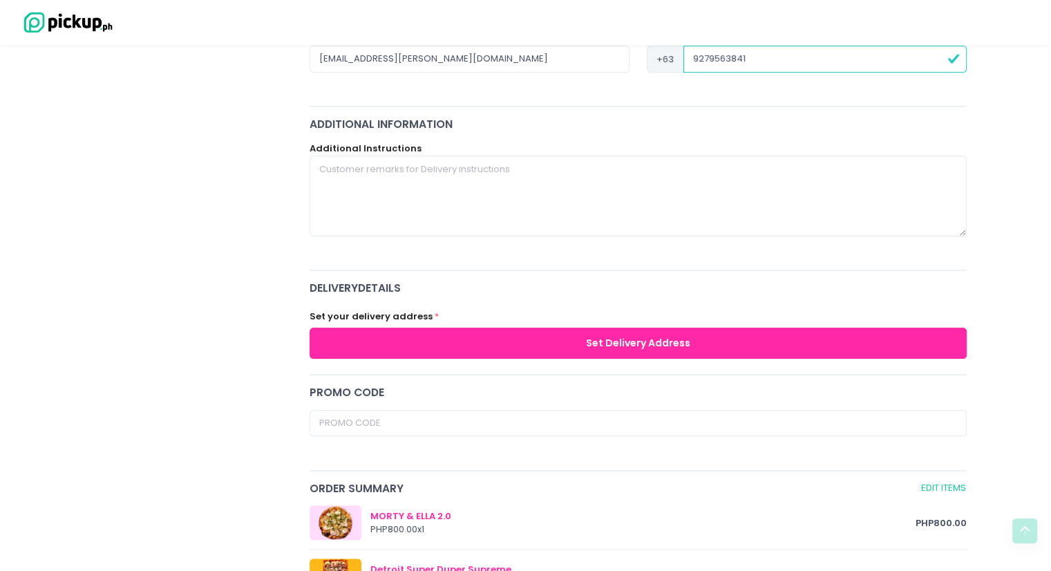
scroll to position [299, 0]
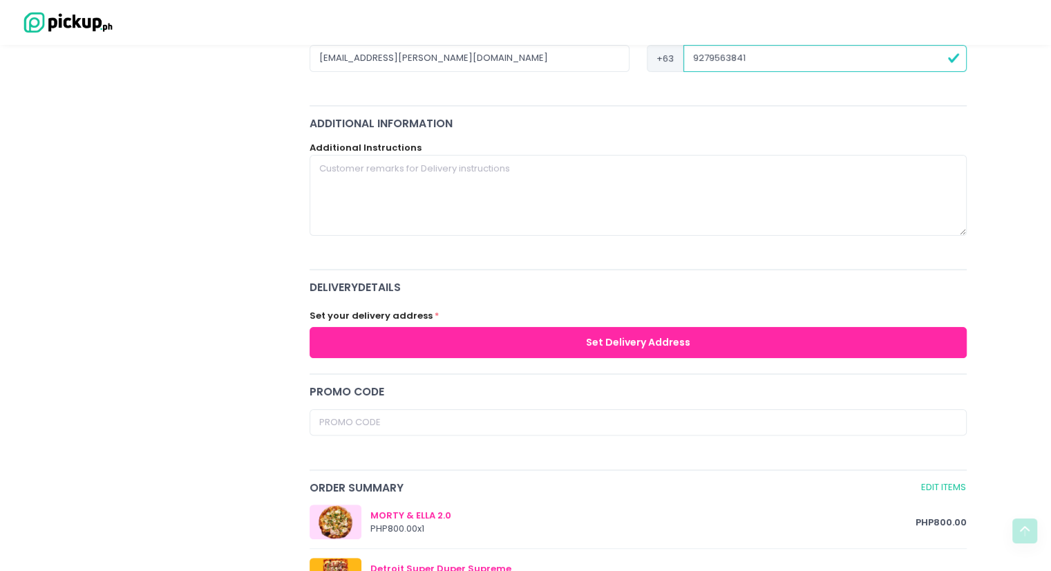
click at [637, 338] on button "Set Delivery Address" at bounding box center [639, 342] width 658 height 31
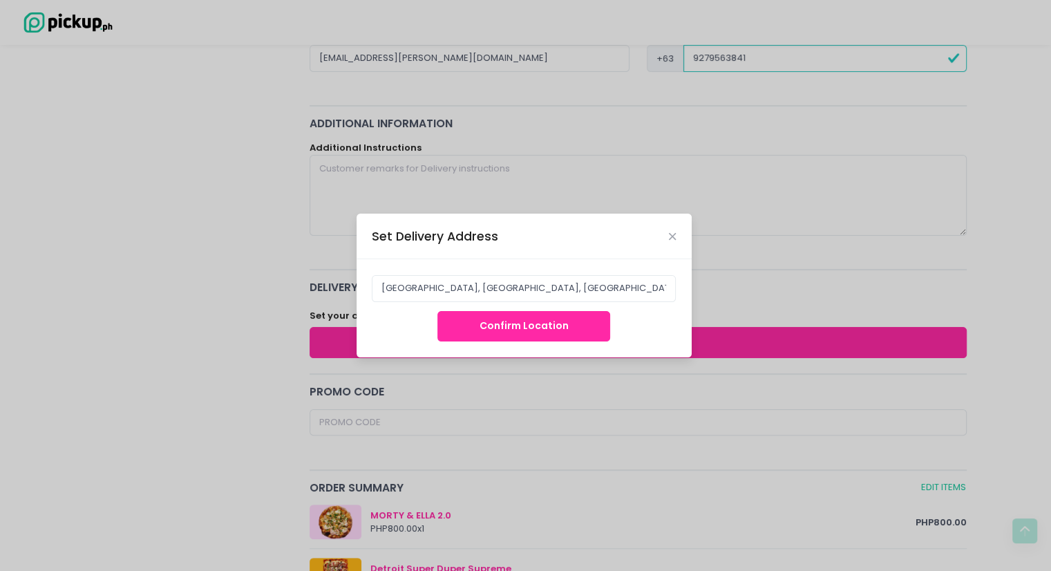
click at [522, 324] on button "Confirm Location" at bounding box center [524, 326] width 173 height 31
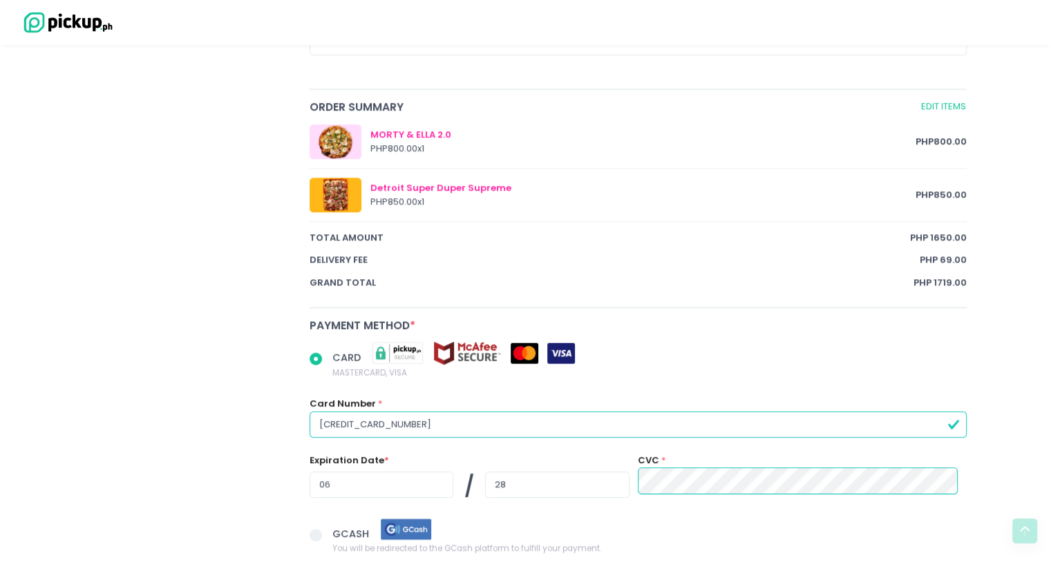
scroll to position [904, 0]
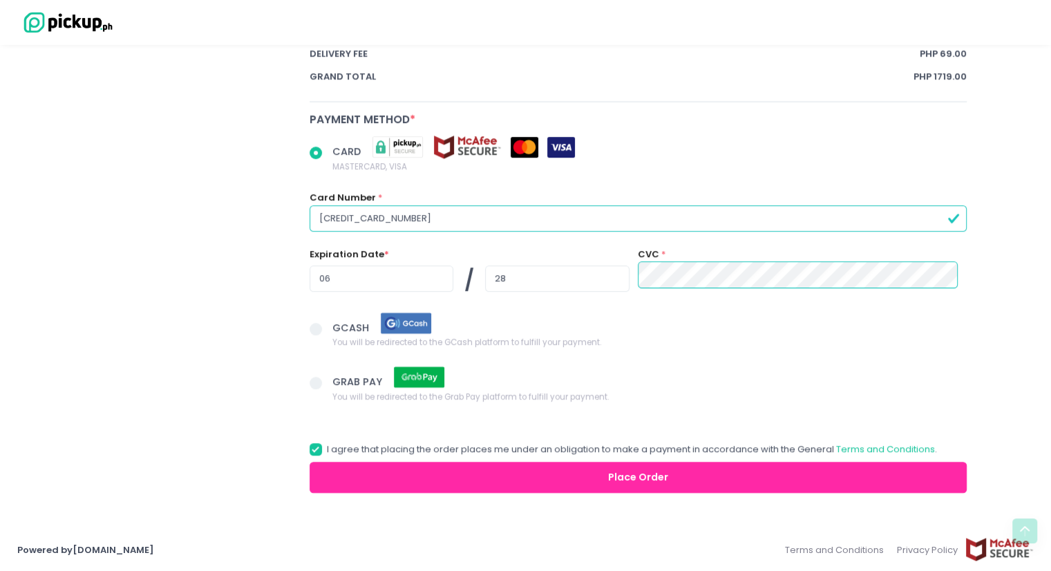
click at [496, 407] on button "Place Order" at bounding box center [639, 477] width 658 height 31
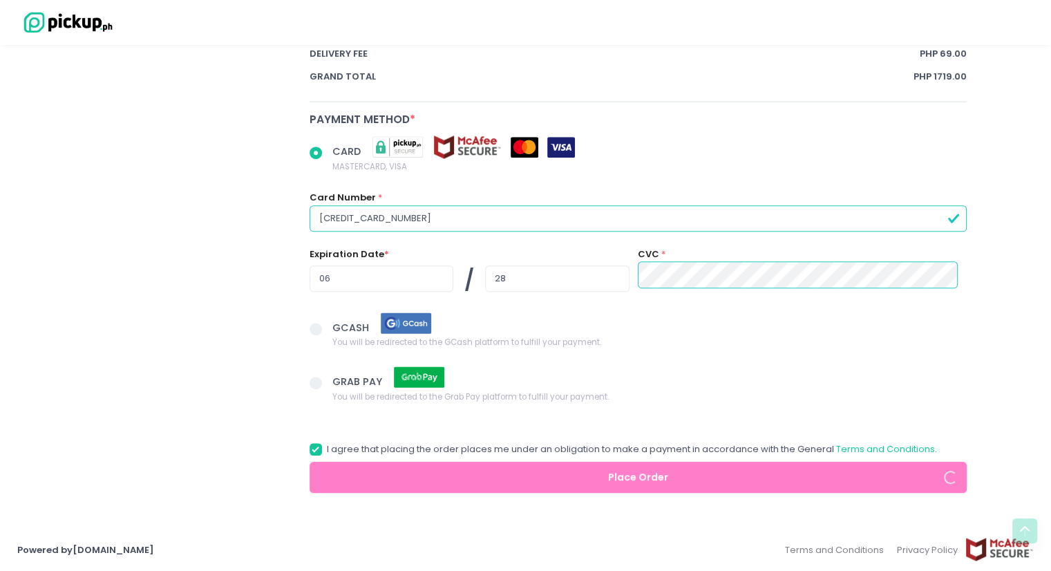
radio input "true"
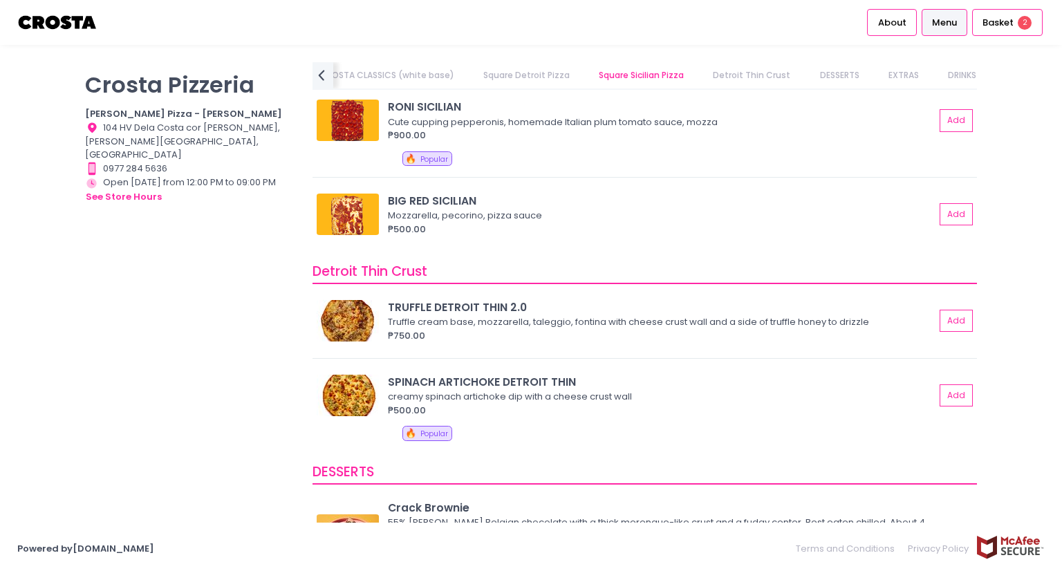
scroll to position [2317, 0]
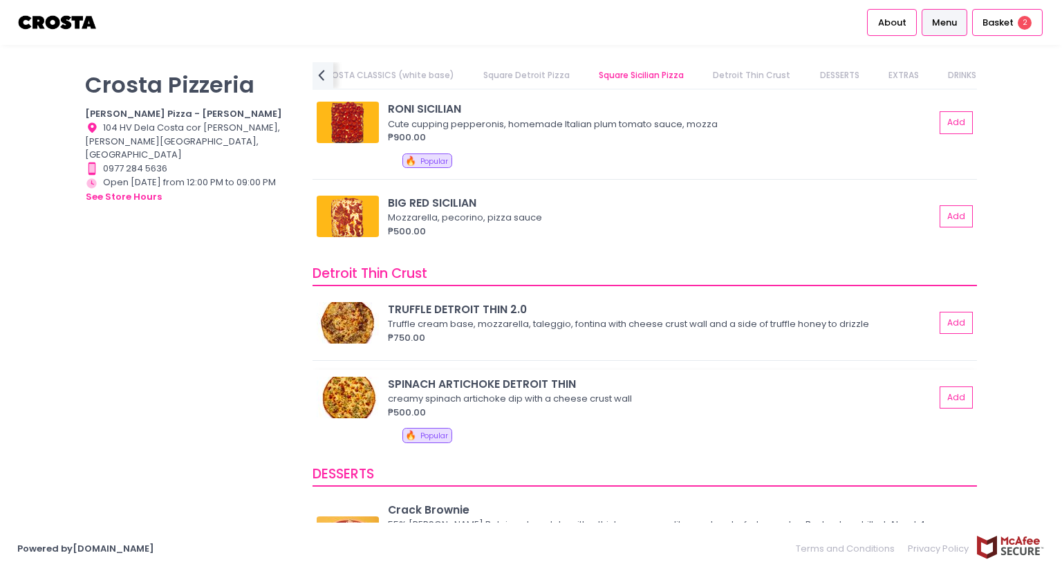
click at [504, 377] on div "SPINACH ARTICHOKE DETROIT THIN" at bounding box center [661, 384] width 547 height 16
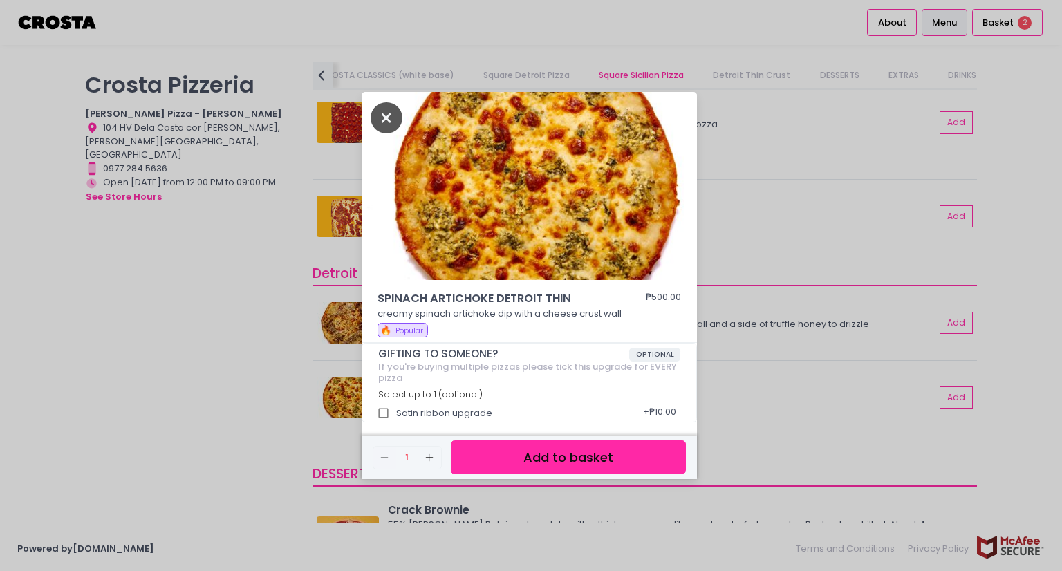
click at [377, 111] on icon "Close" at bounding box center [387, 117] width 32 height 31
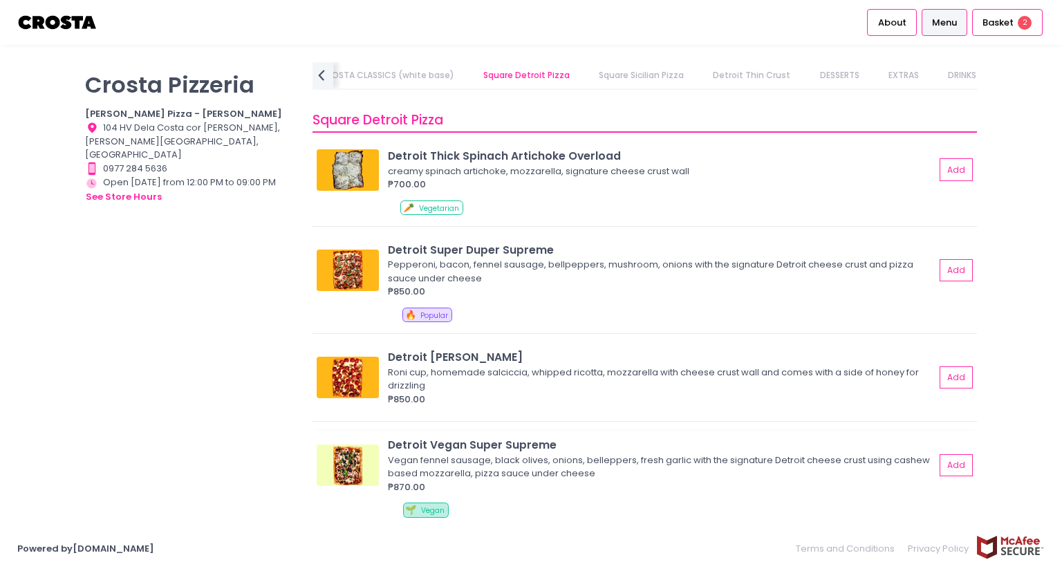
scroll to position [1554, 0]
